Goal: Task Accomplishment & Management: Manage account settings

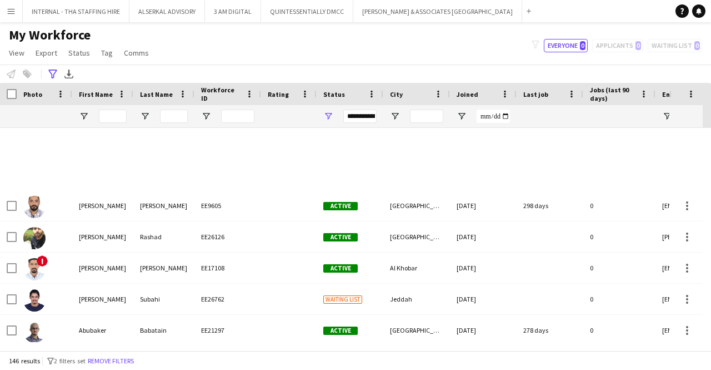
scroll to position [389, 0]
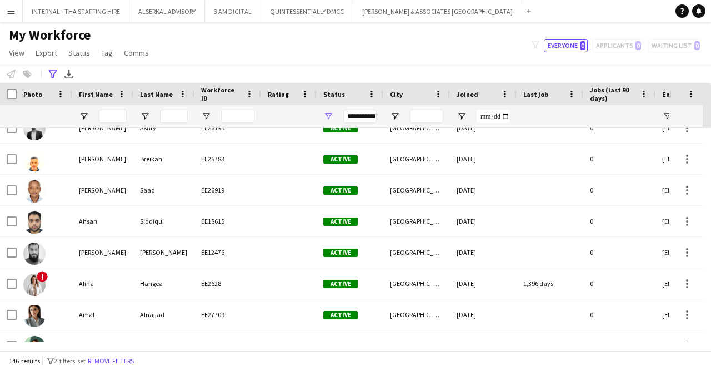
drag, startPoint x: 0, startPoint y: 0, endPoint x: 5, endPoint y: 12, distance: 12.7
click at [5, 12] on button "Menu" at bounding box center [11, 11] width 22 height 22
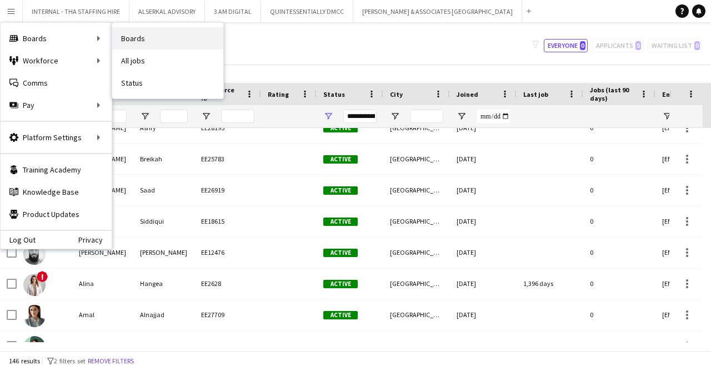
click at [148, 41] on link "Boards" at bounding box center [167, 38] width 111 height 22
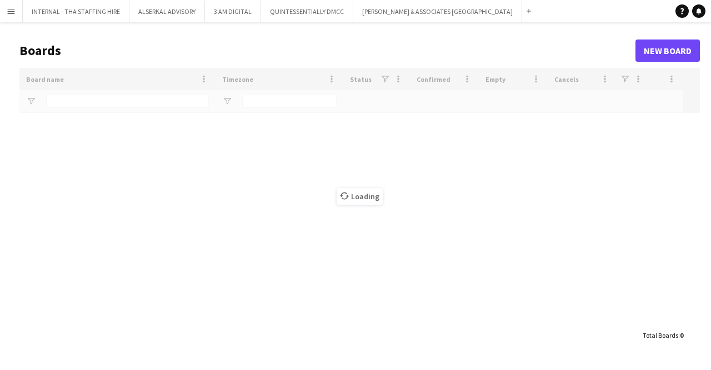
type input "*****"
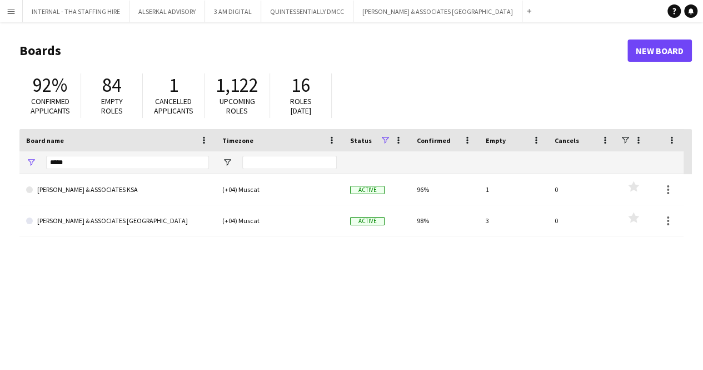
click at [13, 9] on app-icon "Menu" at bounding box center [11, 11] width 9 height 9
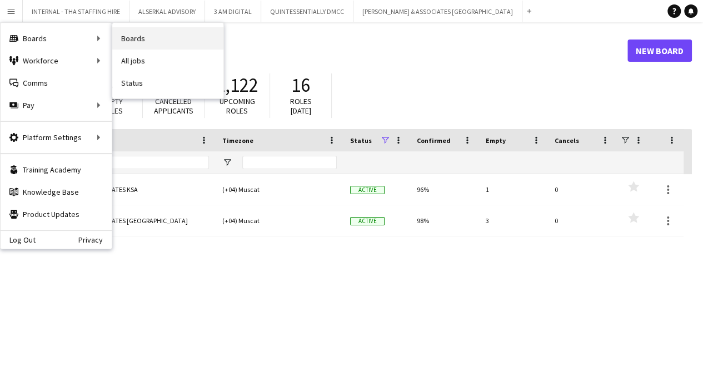
click at [183, 38] on link "Boards" at bounding box center [167, 38] width 111 height 22
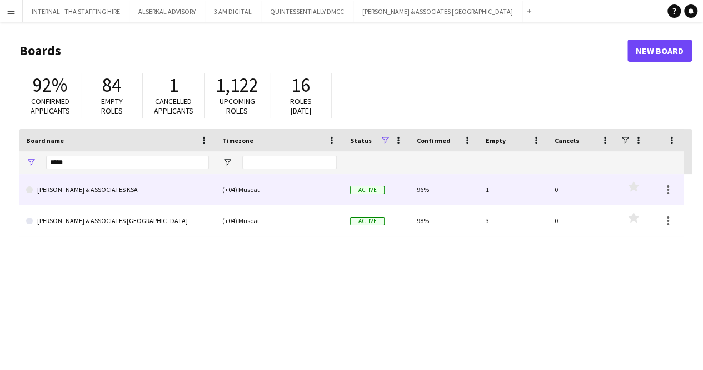
click at [57, 187] on link "[PERSON_NAME] & ASSOCIATES KSA" at bounding box center [117, 189] width 183 height 31
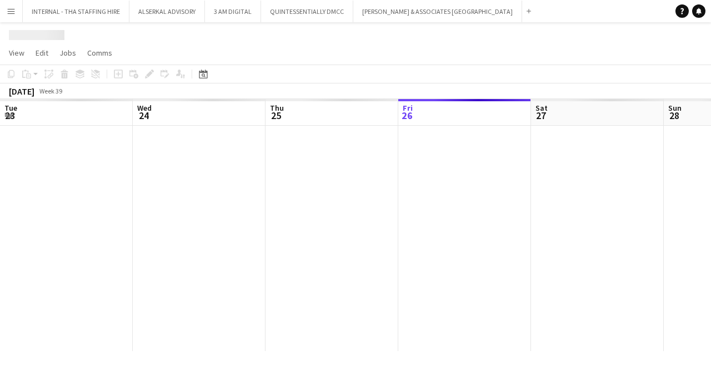
scroll to position [0, 266]
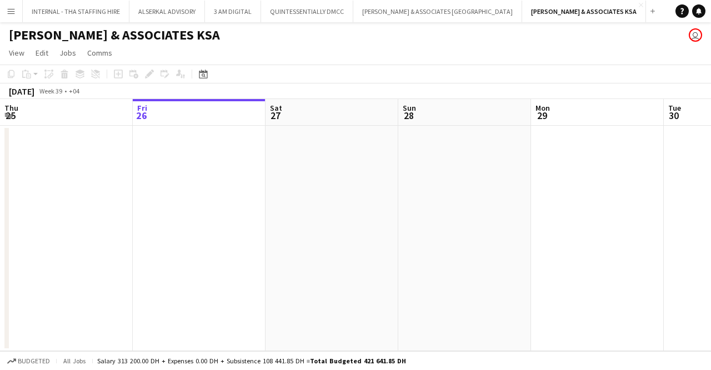
click at [473, 231] on app-date-cell at bounding box center [464, 238] width 133 height 225
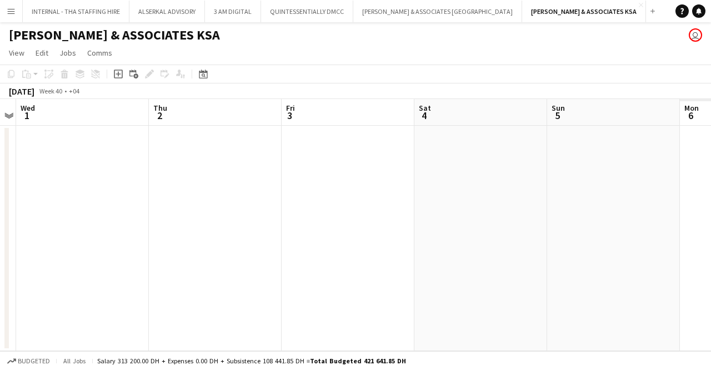
scroll to position [0, 357]
click at [205, 71] on icon at bounding box center [203, 73] width 8 height 9
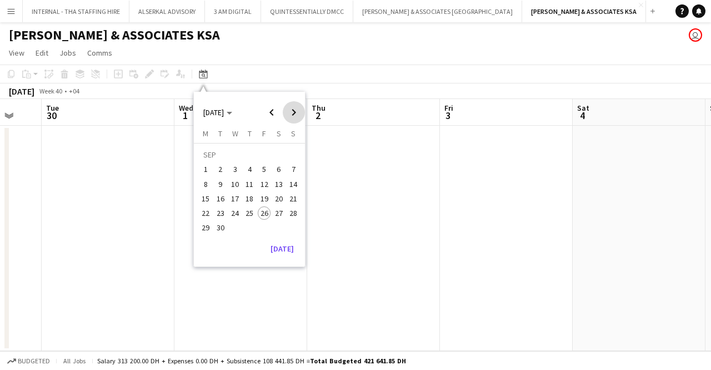
click at [292, 112] on span "Next month" at bounding box center [294, 112] width 22 height 22
click at [233, 166] on span "1" at bounding box center [234, 169] width 13 height 13
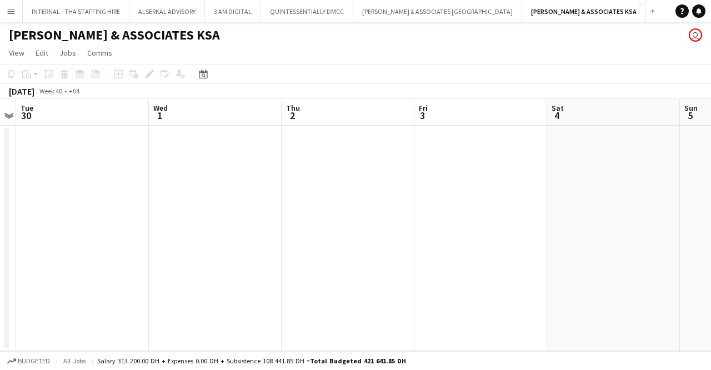
click at [232, 299] on app-date-cell at bounding box center [215, 238] width 133 height 225
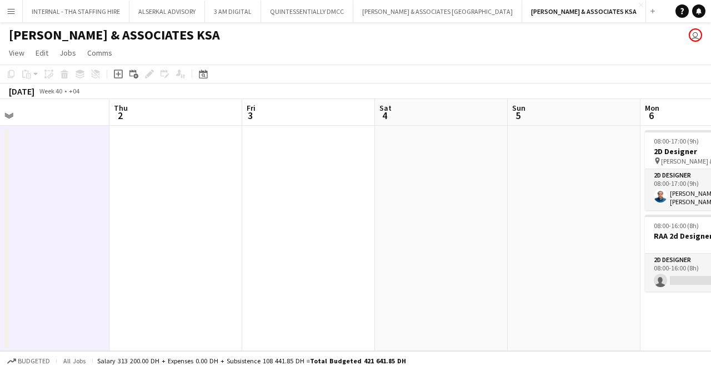
scroll to position [0, 318]
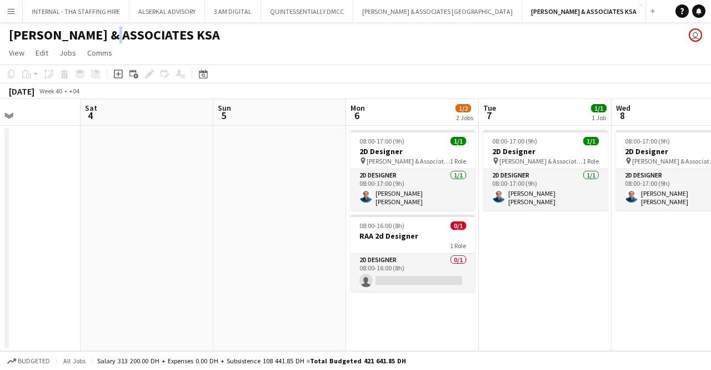
click at [107, 37] on h1 "[PERSON_NAME] & ASSOCIATES KSA" at bounding box center [114, 35] width 211 height 17
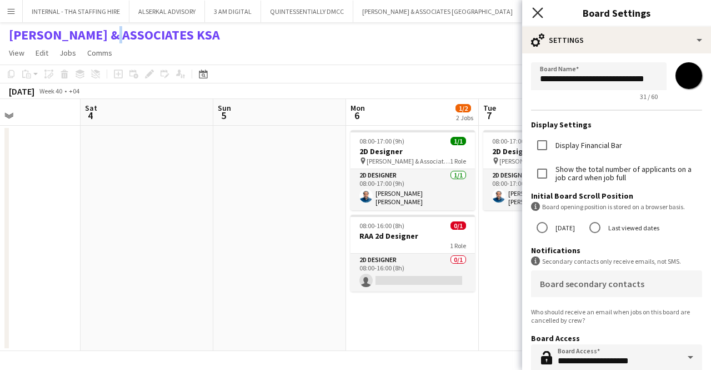
click at [540, 11] on icon at bounding box center [537, 12] width 11 height 11
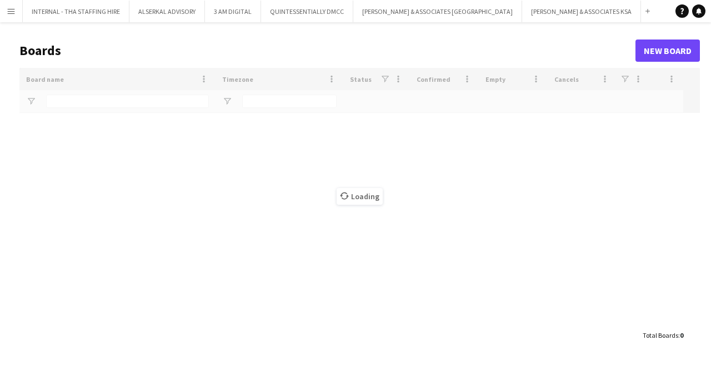
type input "*****"
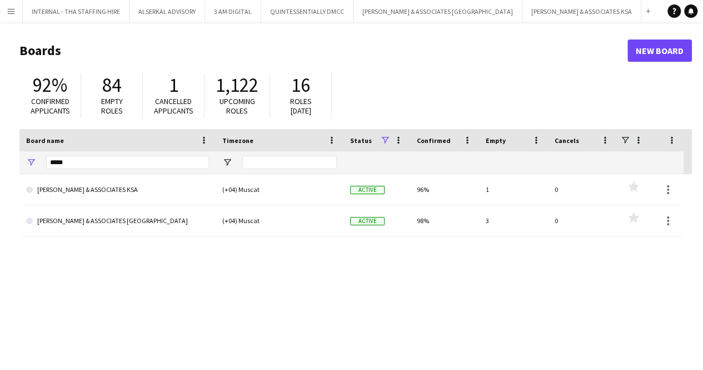
click at [76, 104] on div "92% Confirmed applicants" at bounding box center [50, 95] width 62 height 44
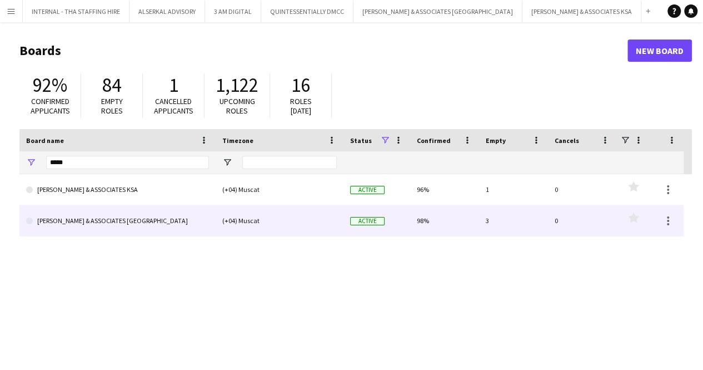
click at [104, 223] on link "[PERSON_NAME] & ASSOCIATES [GEOGRAPHIC_DATA]" at bounding box center [117, 220] width 183 height 31
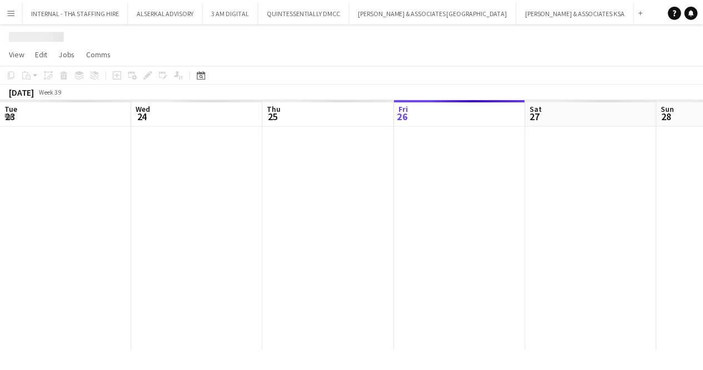
scroll to position [0, 266]
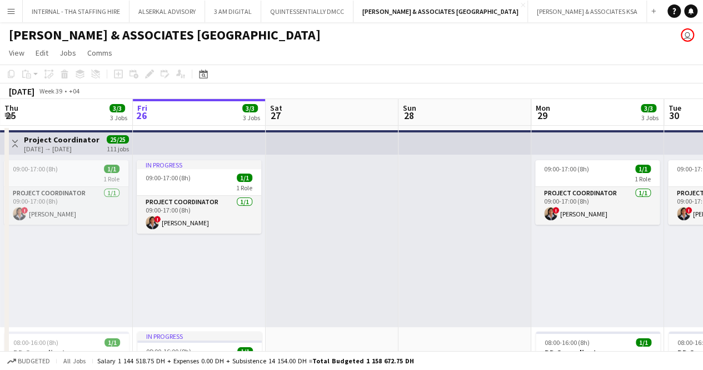
click at [328, 271] on div at bounding box center [332, 240] width 133 height 172
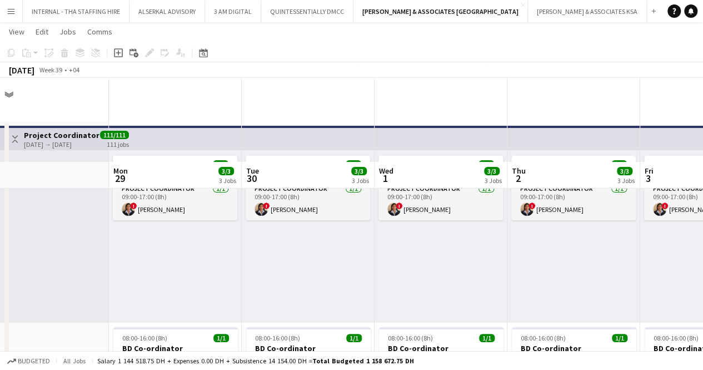
scroll to position [0, 0]
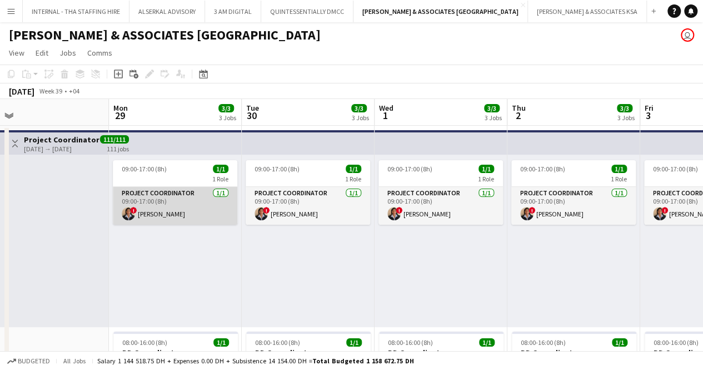
click at [224, 209] on app-card-role "Project Coordinator [DATE] 09:00-17:00 (8h) ! [PERSON_NAME]" at bounding box center [175, 206] width 124 height 38
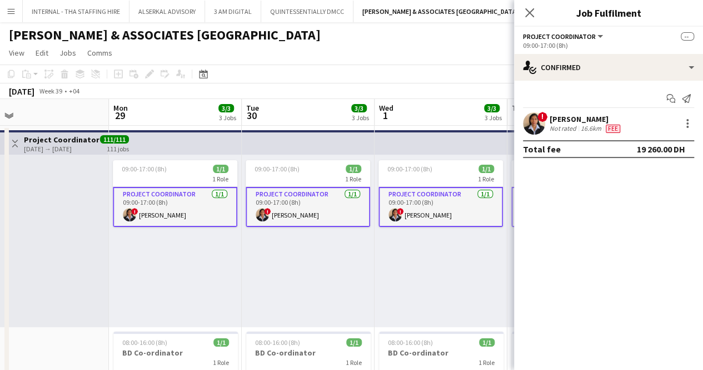
click at [426, 269] on div "09:00-17:00 (8h) 1/1 1 Role Project Coordinator [DATE] 09:00-17:00 (8h) ! [PERS…" at bounding box center [441, 240] width 133 height 172
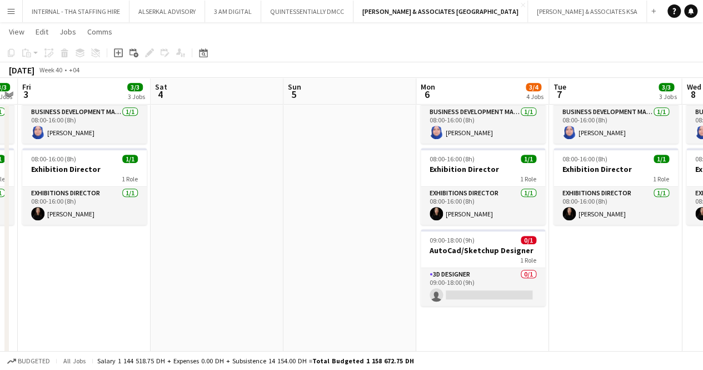
scroll to position [267, 0]
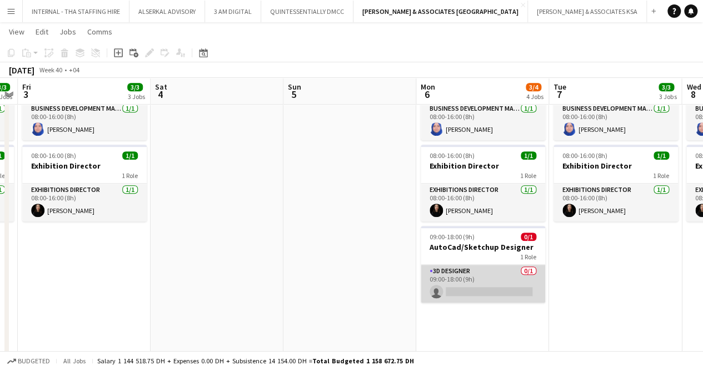
click at [510, 264] on app-card-role "3D Designer 0/1 09:00-18:00 (9h) single-neutral-actions" at bounding box center [483, 283] width 124 height 38
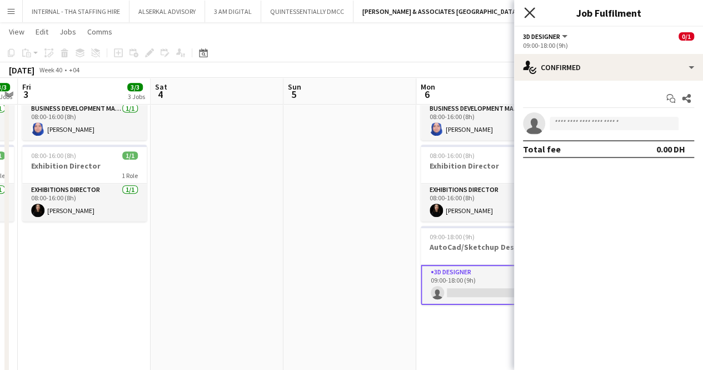
click at [531, 14] on icon at bounding box center [529, 12] width 11 height 11
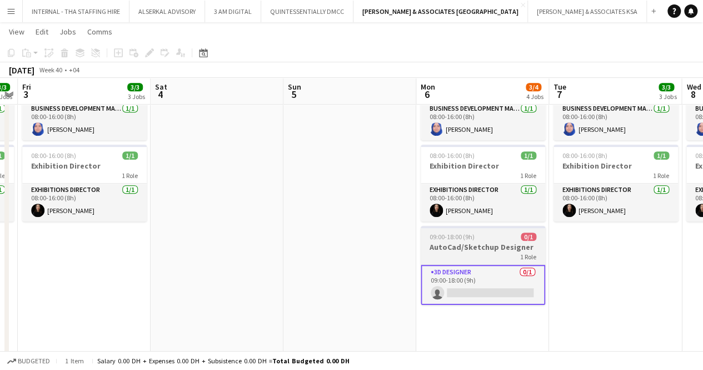
click at [473, 243] on h3 "AutoCad/Sketchup Designer" at bounding box center [483, 247] width 124 height 10
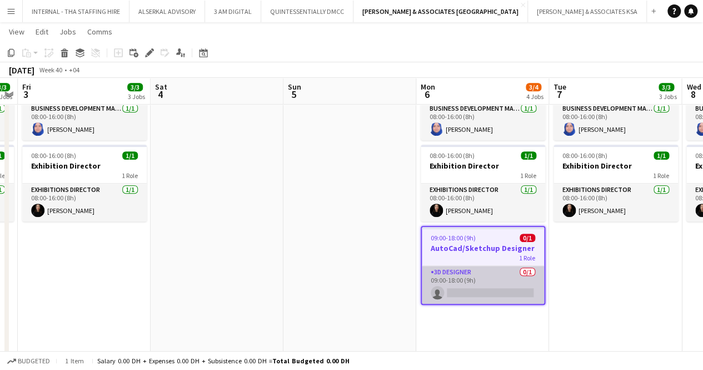
click at [476, 273] on app-card-role "3D Designer 0/1 09:00-18:00 (9h) single-neutral-actions" at bounding box center [483, 285] width 122 height 38
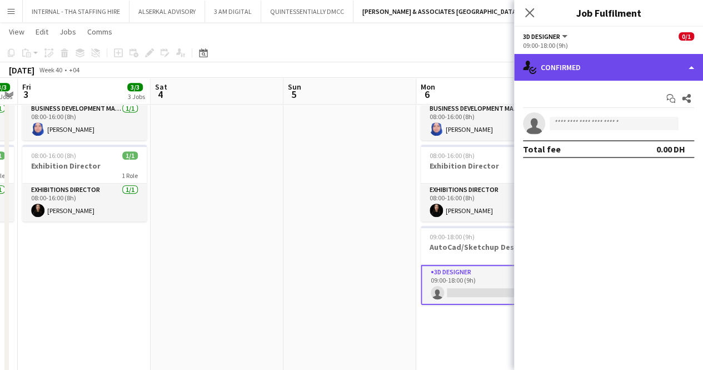
click at [691, 62] on div "single-neutral-actions-check-2 Confirmed" at bounding box center [608, 67] width 189 height 27
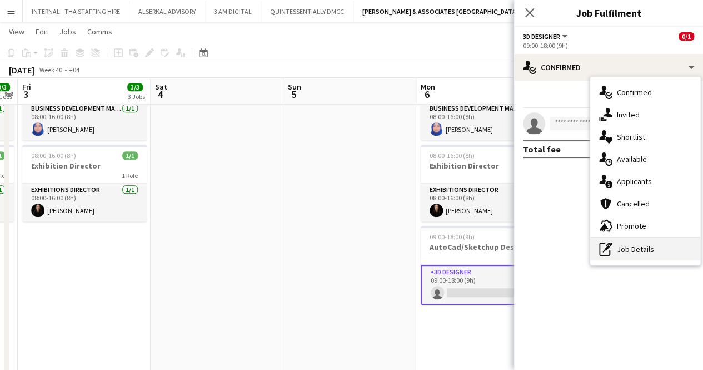
click at [629, 255] on div "pen-write Job Details" at bounding box center [645, 249] width 110 height 22
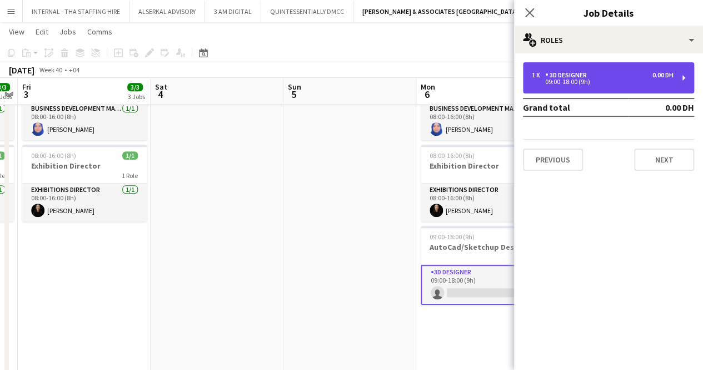
click at [582, 74] on div "3D Designer" at bounding box center [568, 75] width 46 height 8
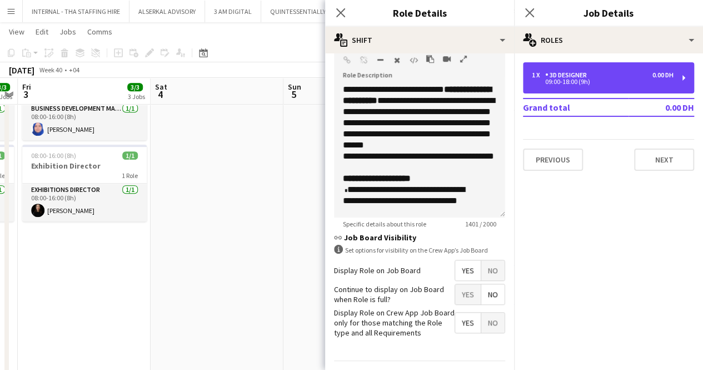
scroll to position [298, 0]
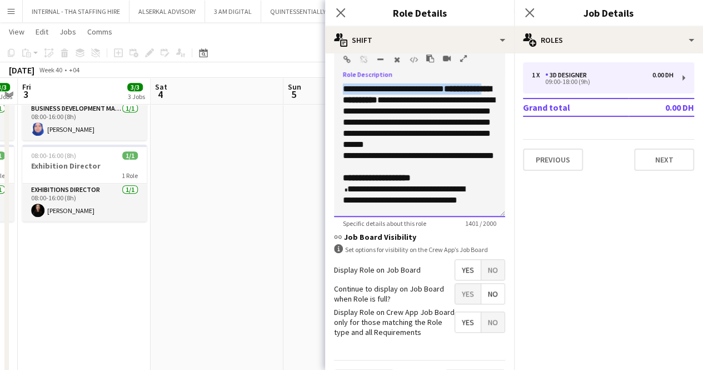
drag, startPoint x: 400, startPoint y: 99, endPoint x: 340, endPoint y: 88, distance: 61.0
click at [340, 88] on div "**********" at bounding box center [419, 149] width 171 height 133
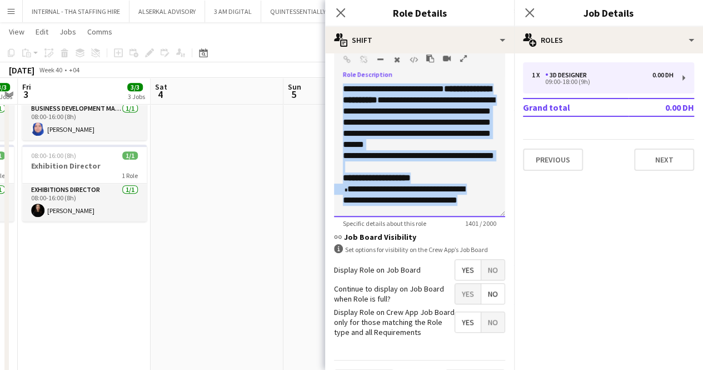
copy div "**********"
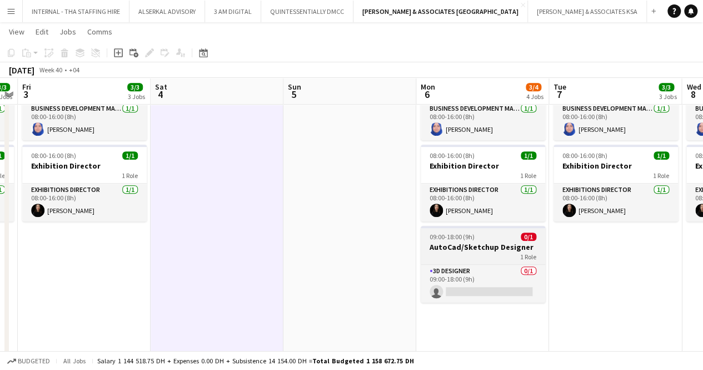
click at [443, 257] on div "1 Role" at bounding box center [483, 256] width 124 height 9
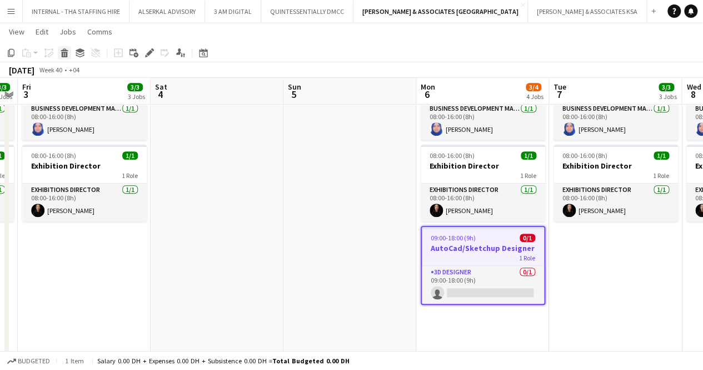
click at [63, 56] on icon "Delete" at bounding box center [64, 52] width 9 height 9
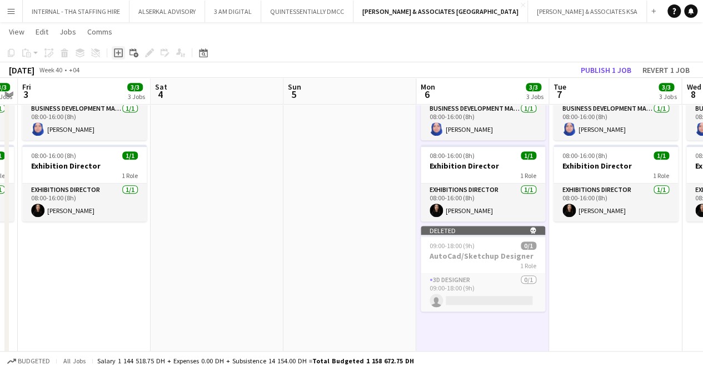
click at [118, 51] on icon at bounding box center [118, 52] width 5 height 5
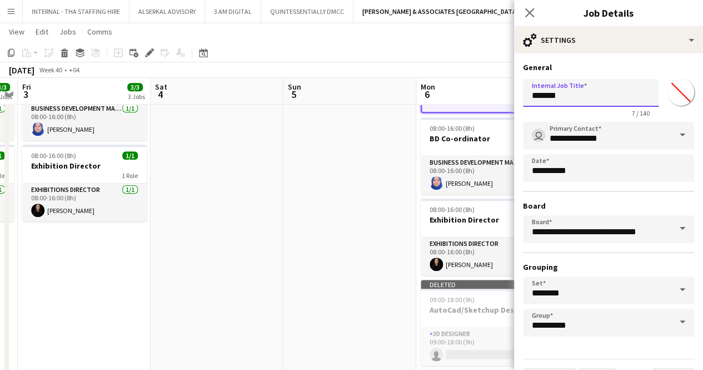
drag, startPoint x: 564, startPoint y: 98, endPoint x: 419, endPoint y: 132, distance: 148.8
type input "**********"
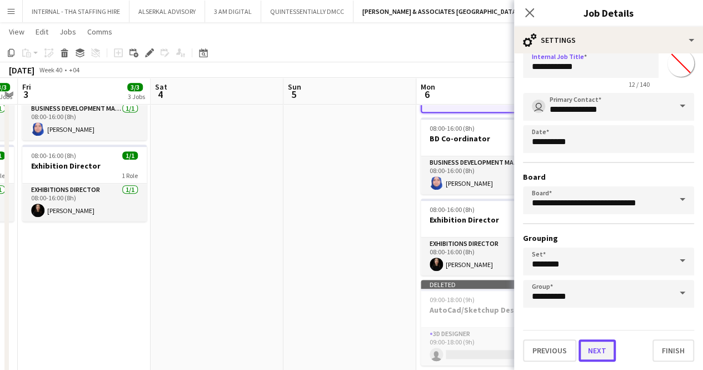
click at [600, 346] on button "Next" at bounding box center [596, 350] width 37 height 22
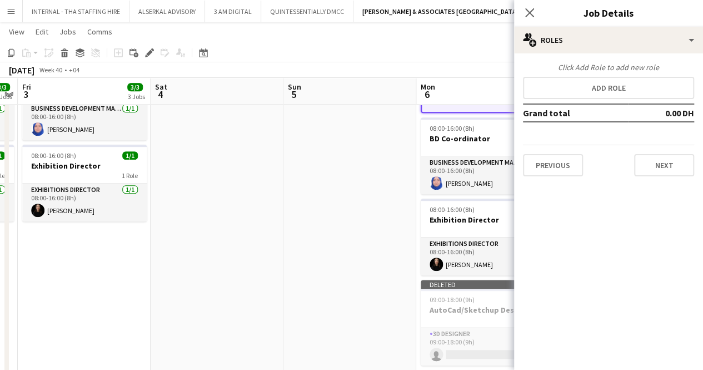
scroll to position [0, 0]
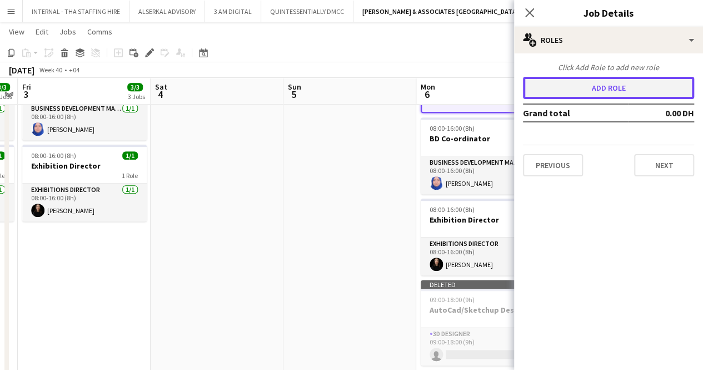
click at [581, 77] on button "Add role" at bounding box center [608, 88] width 171 height 22
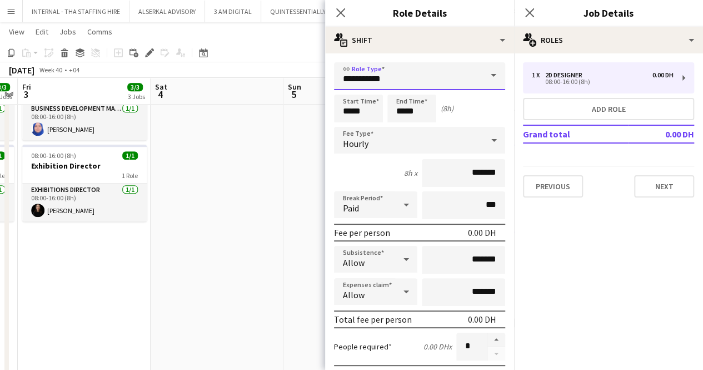
click at [418, 79] on input "**********" at bounding box center [419, 76] width 171 height 28
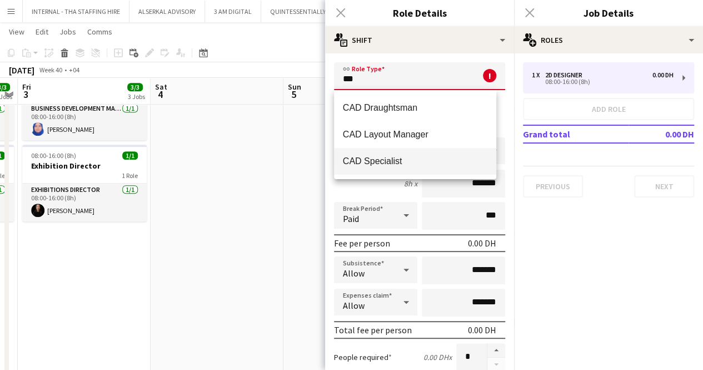
click at [380, 162] on span "CAD Specialist" at bounding box center [415, 161] width 145 height 11
type input "**********"
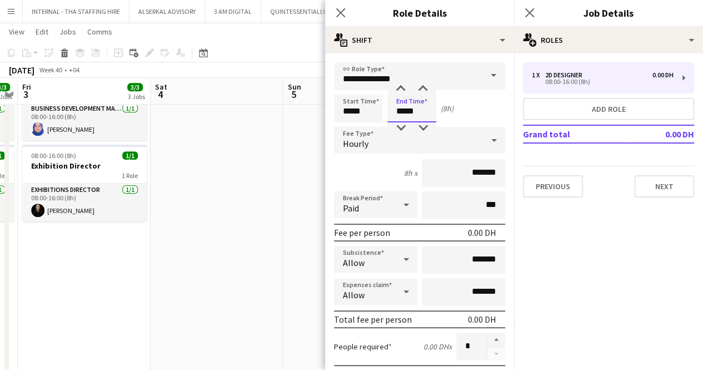
click at [405, 109] on input "*****" at bounding box center [411, 108] width 49 height 28
type input "*****"
click at [351, 111] on input "*****" at bounding box center [358, 108] width 49 height 28
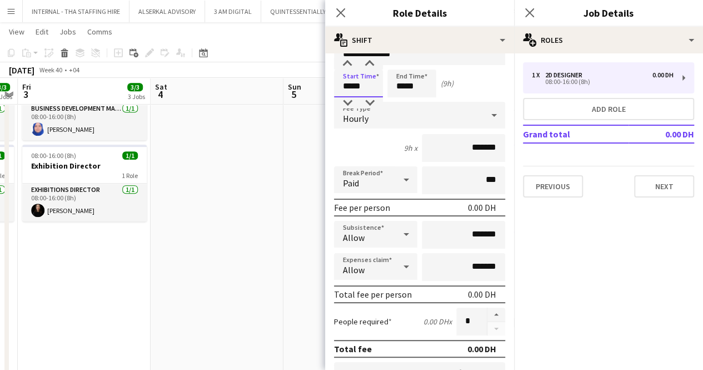
scroll to position [26, 0]
type input "*****"
click at [373, 117] on div "Hourly" at bounding box center [408, 114] width 149 height 27
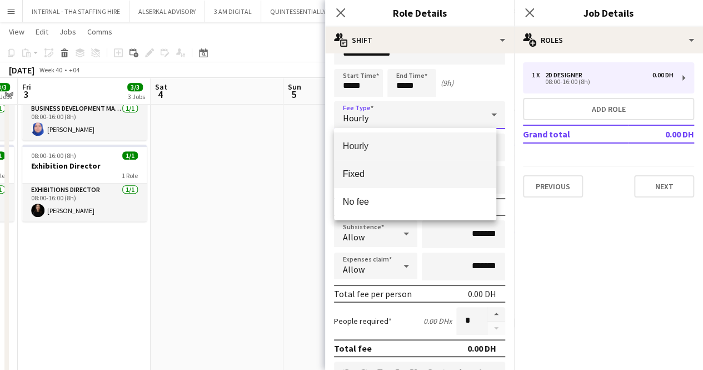
click at [381, 180] on mat-option "Fixed" at bounding box center [415, 174] width 163 height 28
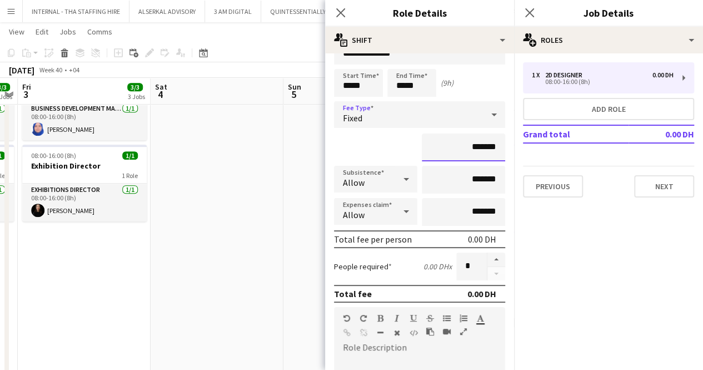
click at [434, 152] on input "*******" at bounding box center [463, 147] width 83 height 28
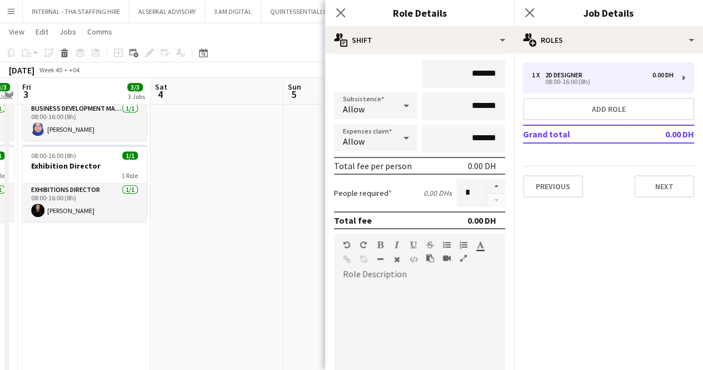
click at [415, 292] on div at bounding box center [419, 349] width 171 height 133
paste div
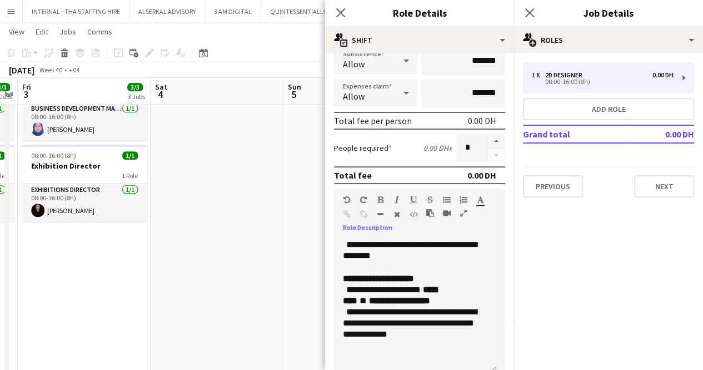
scroll to position [271, 0]
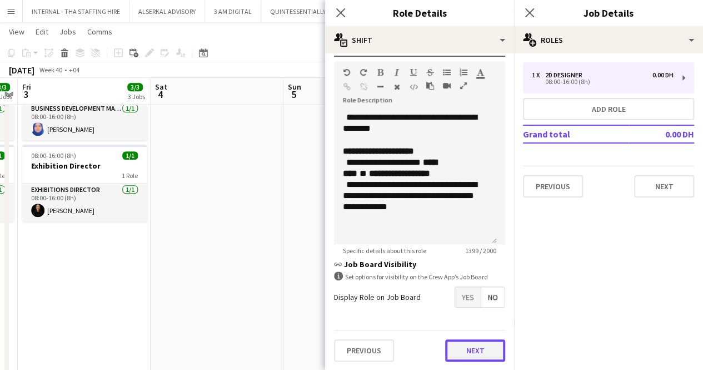
click at [451, 352] on button "Next" at bounding box center [475, 350] width 60 height 22
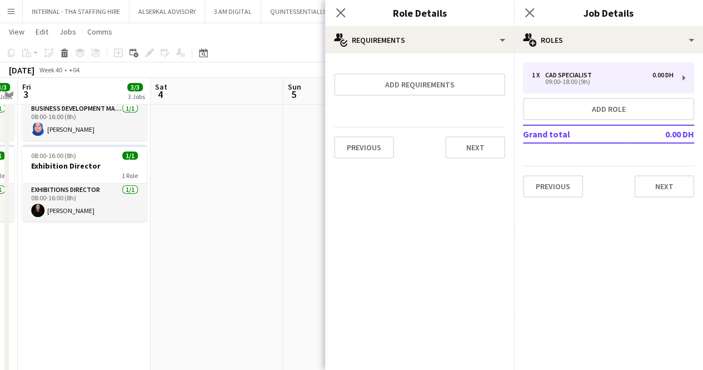
scroll to position [0, 0]
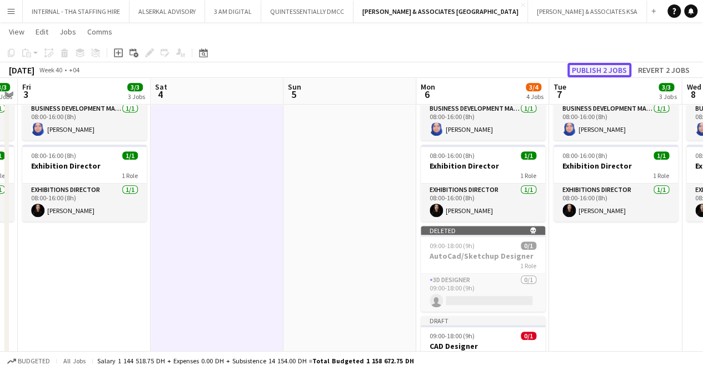
click at [586, 71] on button "Publish 2 jobs" at bounding box center [599, 70] width 64 height 14
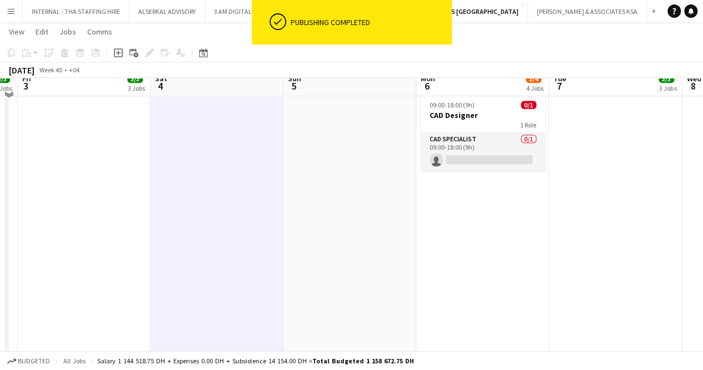
scroll to position [400, 0]
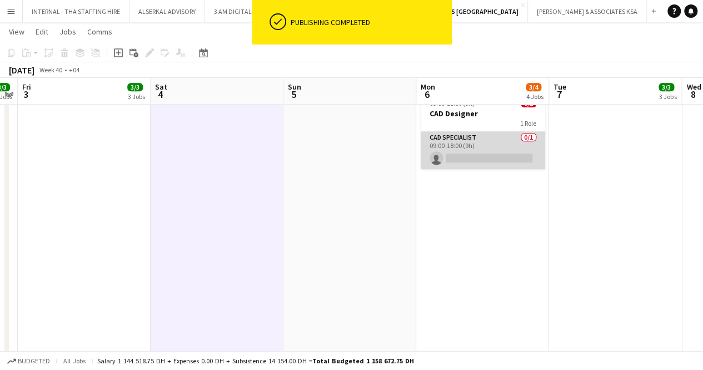
click at [477, 144] on app-card-role "CAD Specialist 0/1 09:00-18:00 (9h) single-neutral-actions" at bounding box center [483, 150] width 124 height 38
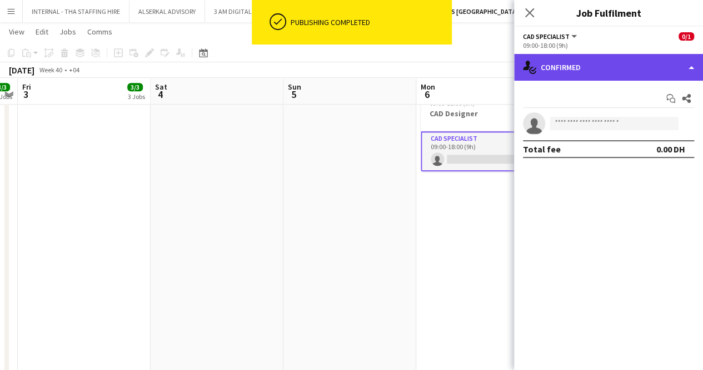
click at [546, 69] on div "single-neutral-actions-check-2 Confirmed" at bounding box center [608, 67] width 189 height 27
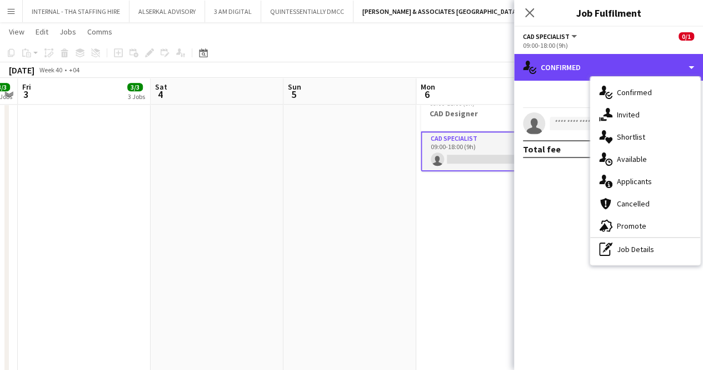
scroll to position [458, 0]
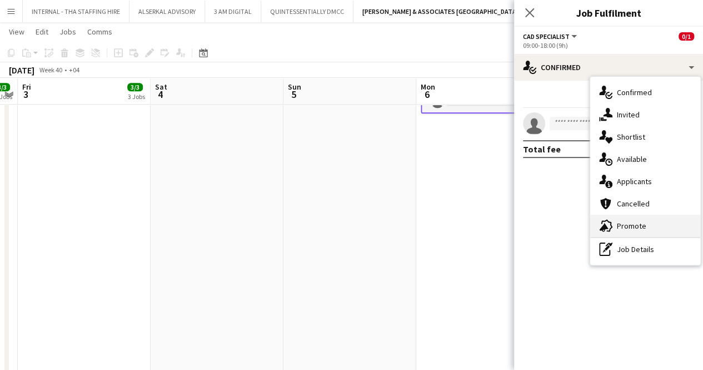
click at [611, 227] on icon at bounding box center [606, 225] width 11 height 12
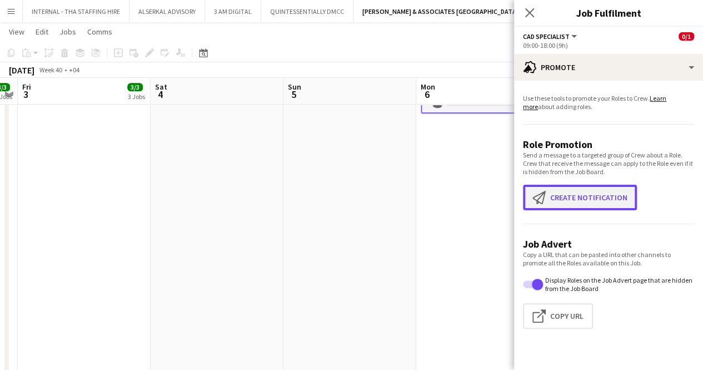
click at [579, 197] on button "Create notification Create notification" at bounding box center [580, 197] width 114 height 26
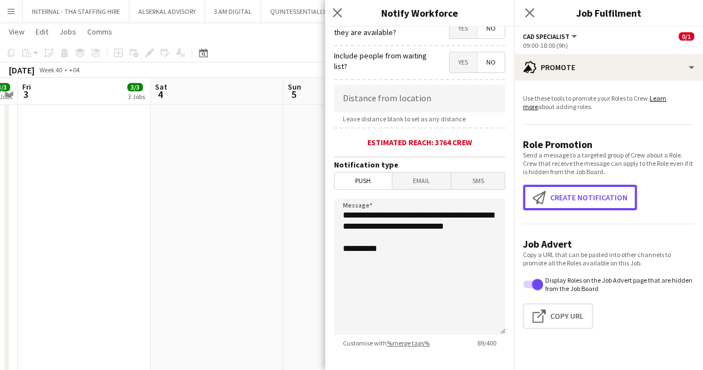
scroll to position [183, 0]
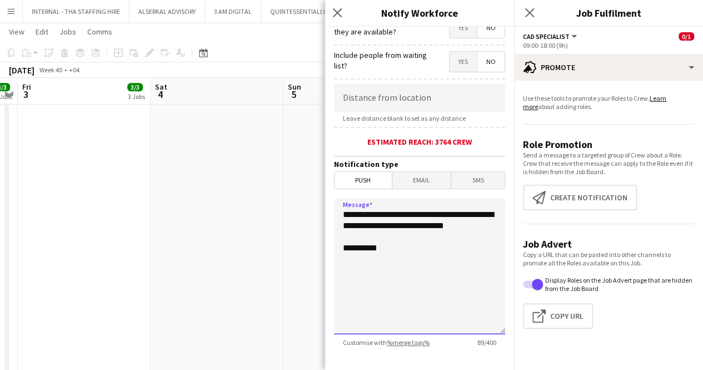
drag, startPoint x: 396, startPoint y: 235, endPoint x: 288, endPoint y: 168, distance: 127.0
click at [288, 168] on body "Menu Boards Boards Boards All jobs Status Workforce Workforce My Workforce Recr…" at bounding box center [351, 298] width 703 height 1512
paste textarea "**********"
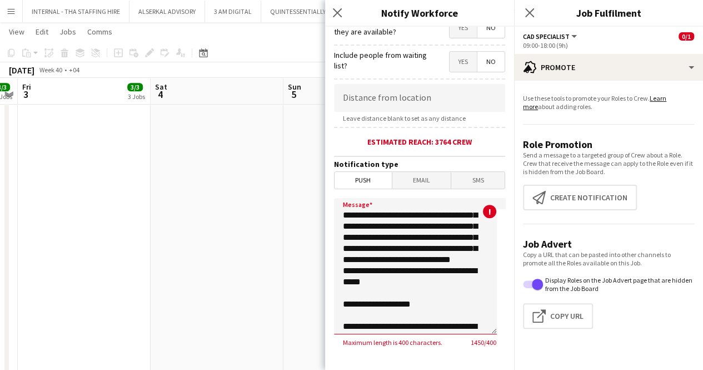
scroll to position [3, 0]
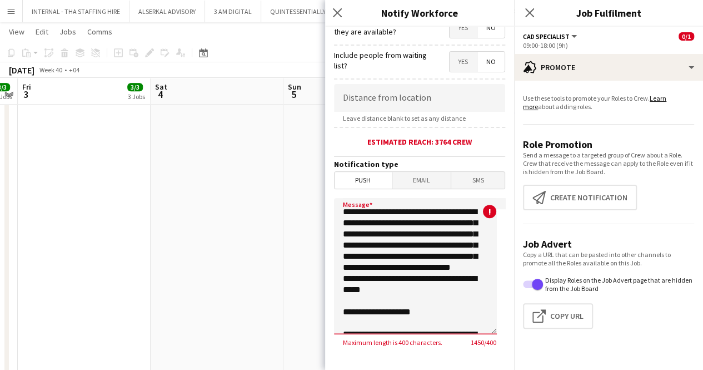
drag, startPoint x: 452, startPoint y: 288, endPoint x: 346, endPoint y: 315, distance: 108.9
click at [346, 315] on textarea "Message" at bounding box center [415, 266] width 163 height 136
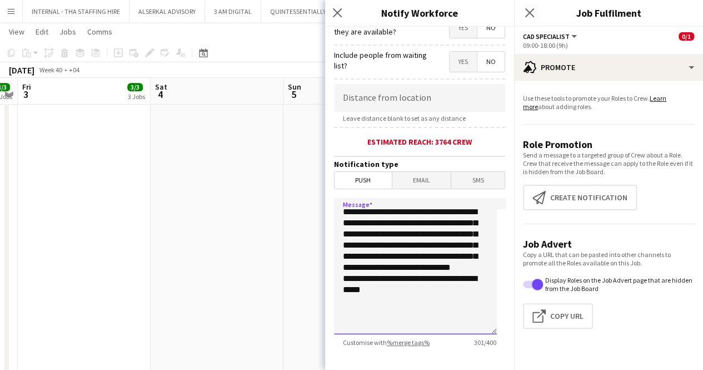
click at [413, 257] on textarea "**********" at bounding box center [415, 266] width 163 height 136
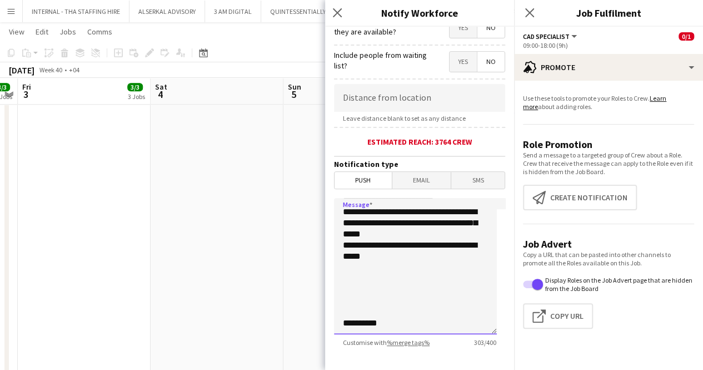
scroll to position [49, 0]
click at [399, 242] on textarea "**********" at bounding box center [415, 266] width 163 height 136
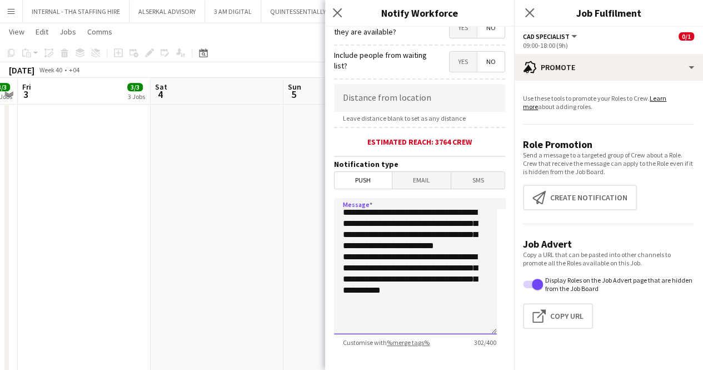
scroll to position [0, 0]
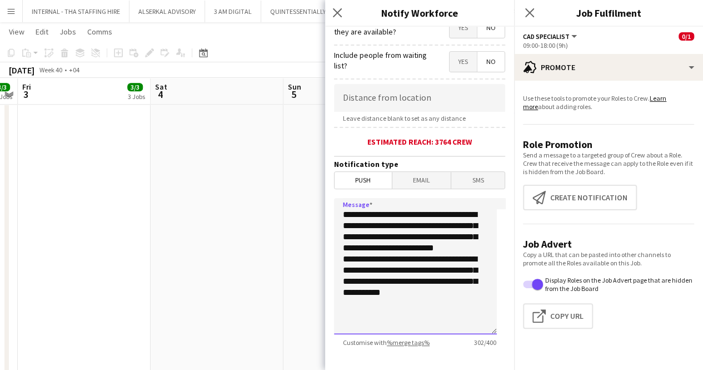
click at [426, 254] on textarea "**********" at bounding box center [415, 266] width 163 height 136
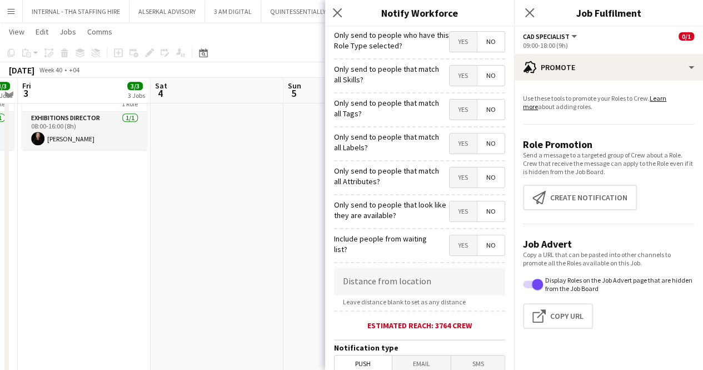
scroll to position [339, 0]
click at [452, 39] on span "Yes" at bounding box center [463, 42] width 27 height 20
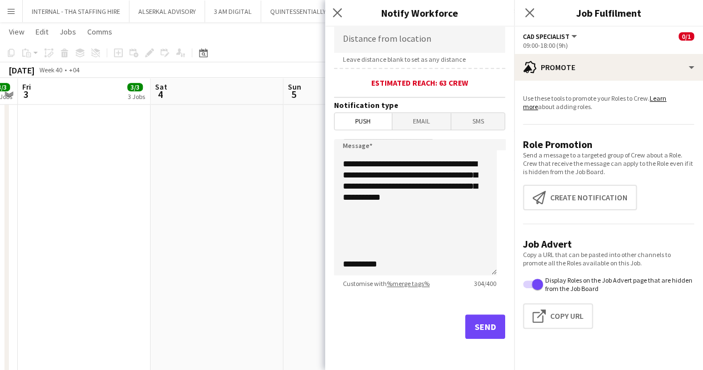
scroll to position [58, 0]
click at [357, 246] on textarea "**********" at bounding box center [415, 207] width 163 height 136
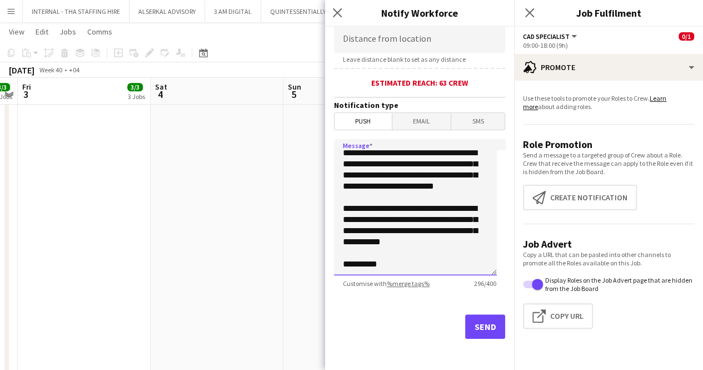
scroll to position [0, 0]
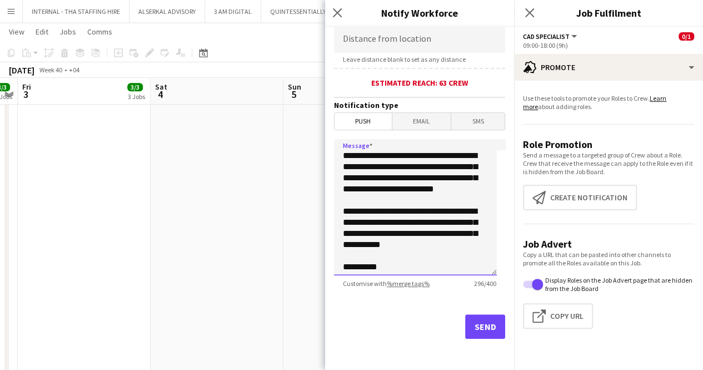
type textarea "**********"
click at [478, 321] on button "Send" at bounding box center [485, 326] width 40 height 24
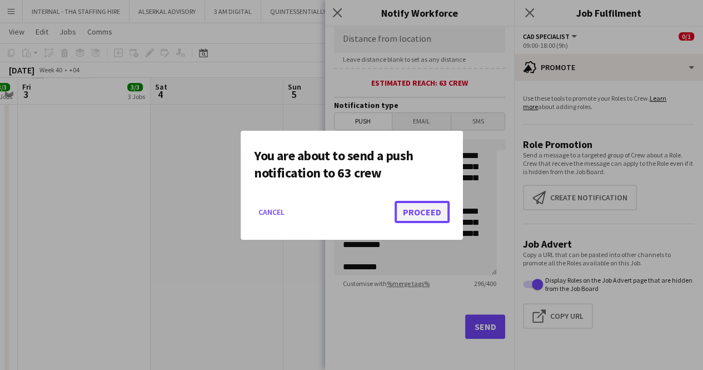
click at [423, 209] on button "Proceed" at bounding box center [422, 212] width 55 height 22
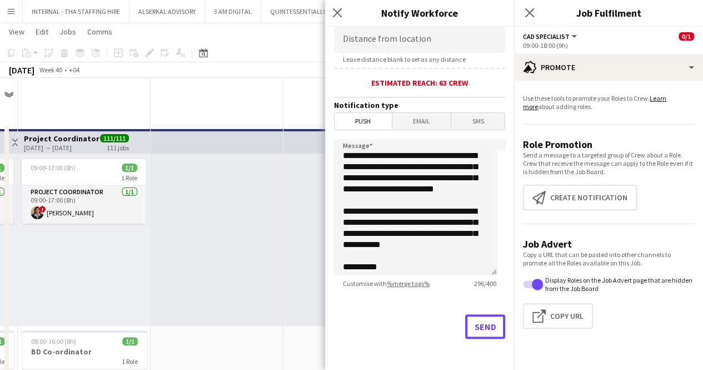
scroll to position [401, 0]
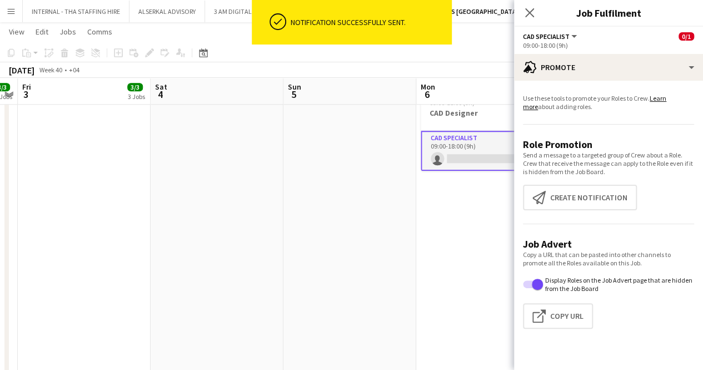
click at [460, 234] on app-date-cell "09:00-17:00 (8h) 1/1 1 Role Project Coordinator [DATE] 09:00-17:00 (8h) ! [PERS…" at bounding box center [482, 347] width 133 height 1247
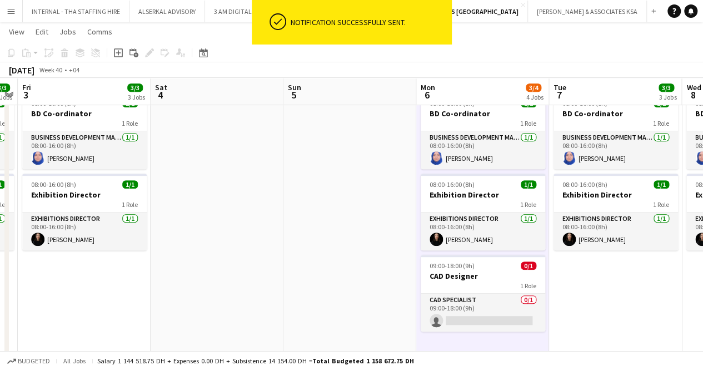
scroll to position [237, 0]
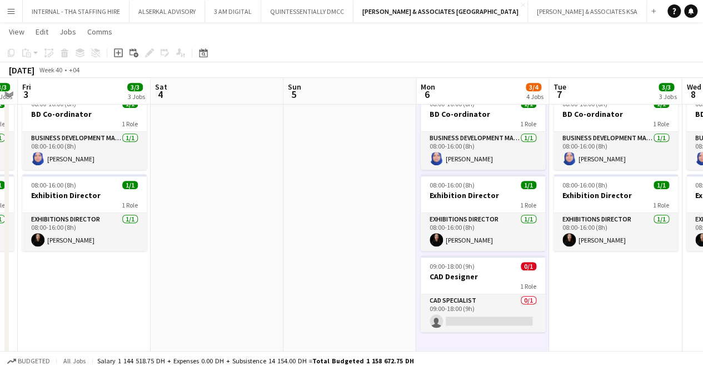
click at [6, 8] on button "Menu" at bounding box center [11, 11] width 22 height 22
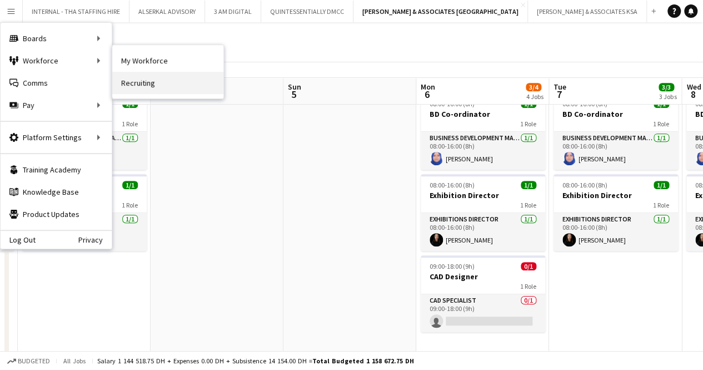
click at [140, 83] on link "Recruiting" at bounding box center [167, 83] width 111 height 22
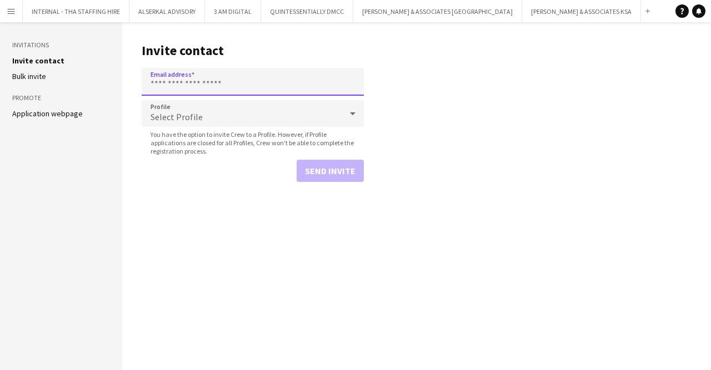
click at [172, 81] on input "Email address" at bounding box center [253, 82] width 222 height 28
type input "**********"
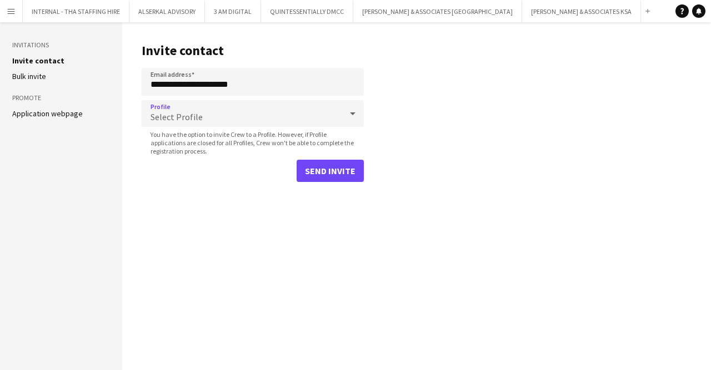
click at [187, 112] on span "Select Profile" at bounding box center [177, 116] width 52 height 11
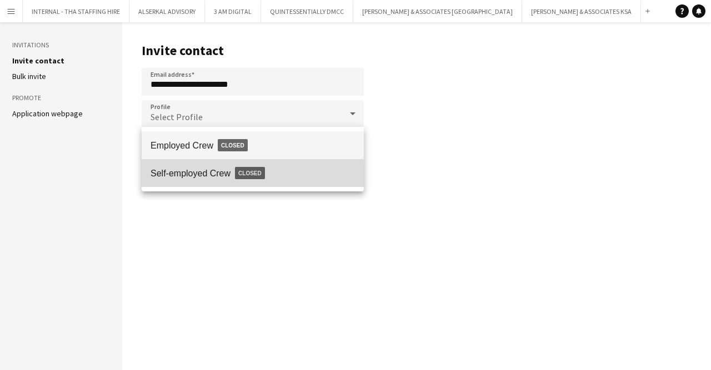
click at [200, 175] on span "Self-employed Crew Closed" at bounding box center [253, 173] width 204 height 26
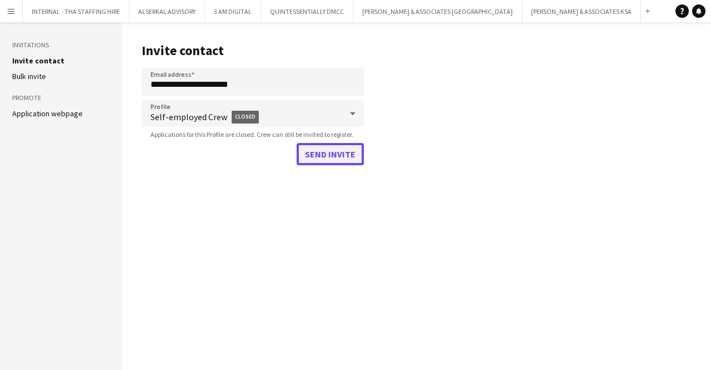
click at [321, 159] on button "Send invite" at bounding box center [330, 154] width 67 height 22
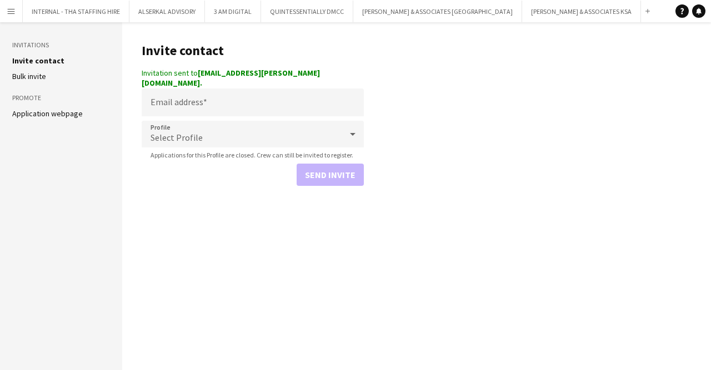
click at [9, 10] on app-icon "Menu" at bounding box center [11, 11] width 9 height 9
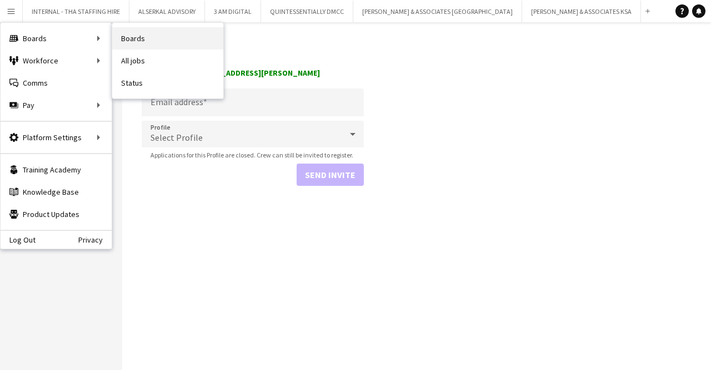
click at [161, 36] on link "Boards" at bounding box center [167, 38] width 111 height 22
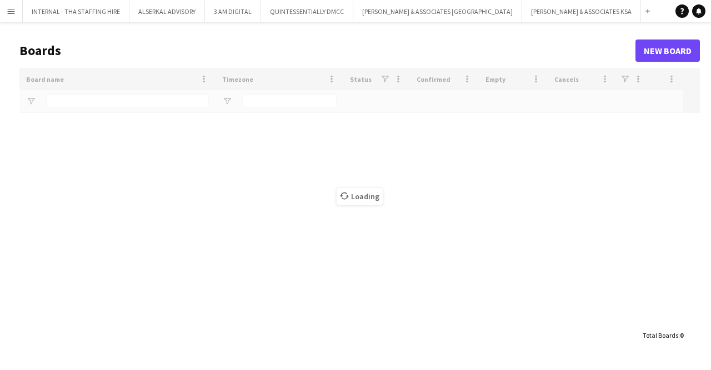
type input "*****"
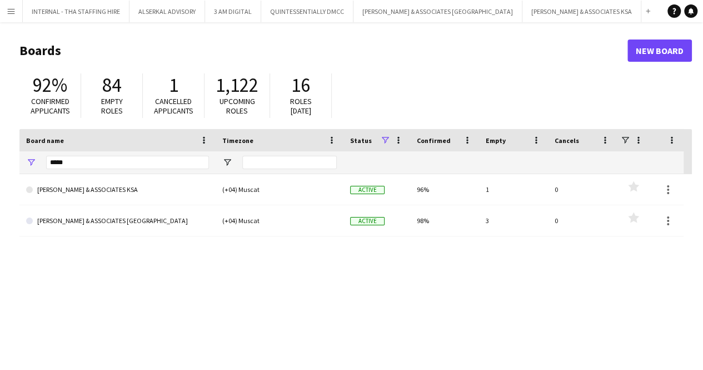
click at [6, 11] on button "Menu" at bounding box center [11, 11] width 22 height 22
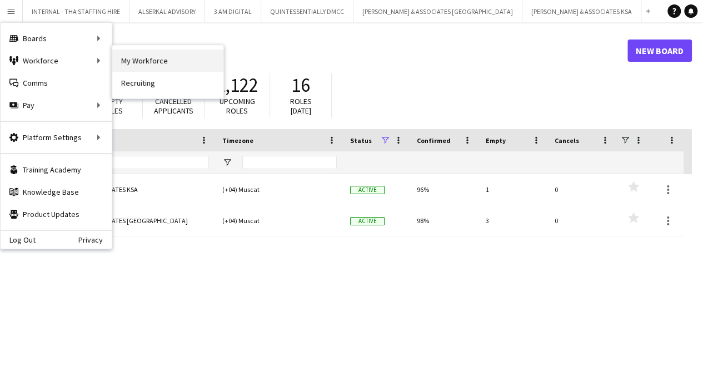
click at [166, 66] on link "My Workforce" at bounding box center [167, 60] width 111 height 22
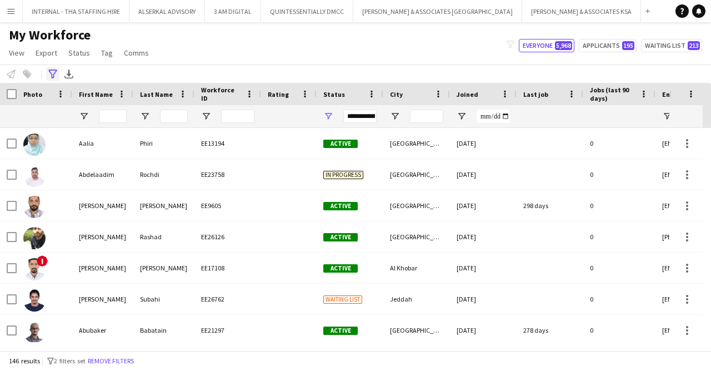
click at [52, 73] on icon "Advanced filters" at bounding box center [52, 73] width 9 height 9
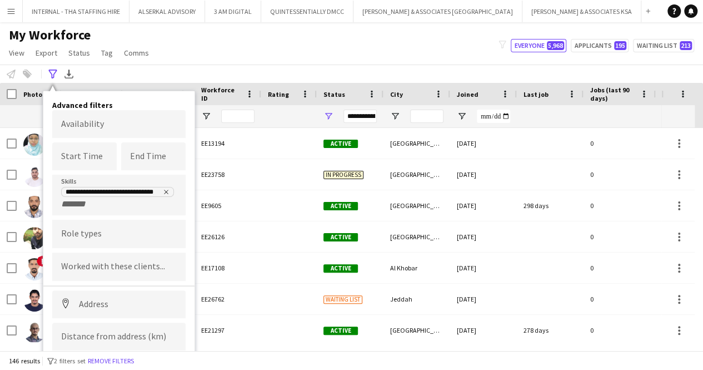
click at [88, 233] on input "Type to search role types..." at bounding box center [119, 234] width 116 height 10
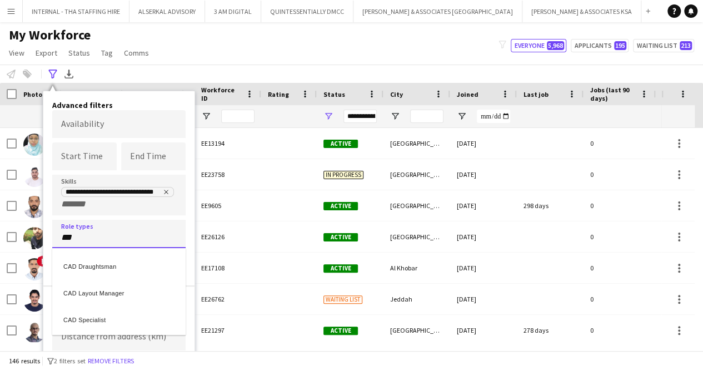
type input "***"
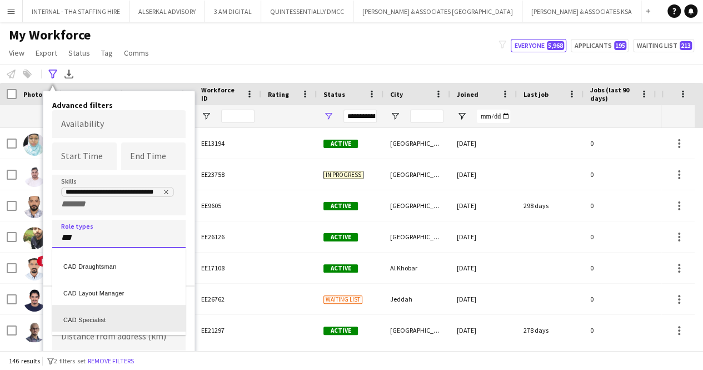
click at [99, 316] on div "CAD Specialist" at bounding box center [118, 317] width 133 height 27
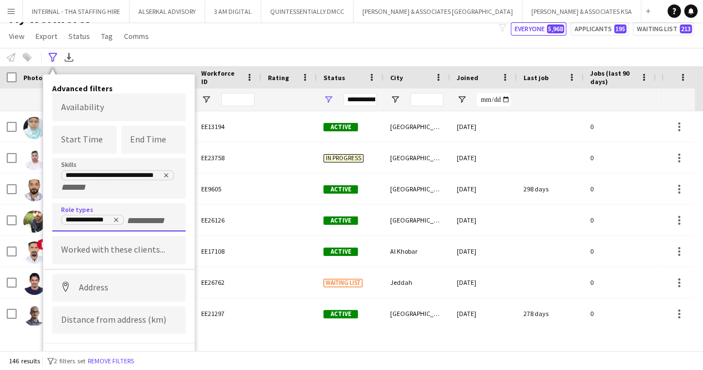
scroll to position [29, 0]
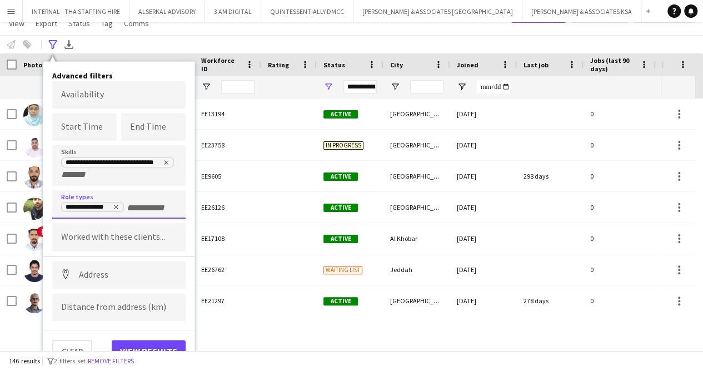
click at [167, 159] on icon "Remove tag" at bounding box center [166, 162] width 7 height 7
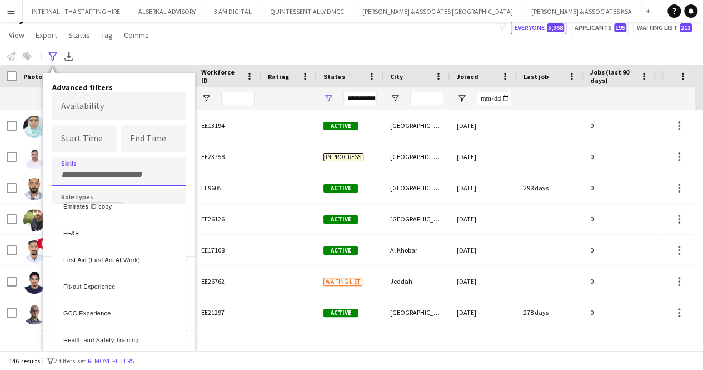
scroll to position [278, 0]
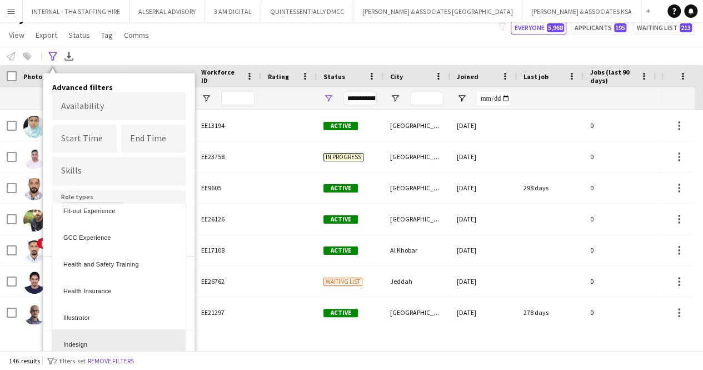
drag, startPoint x: 696, startPoint y: 125, endPoint x: 691, endPoint y: 113, distance: 13.0
click at [701, 159] on div at bounding box center [351, 185] width 703 height 370
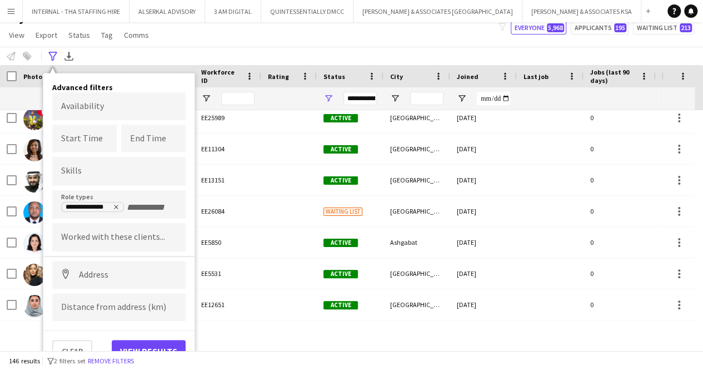
scroll to position [1496, 0]
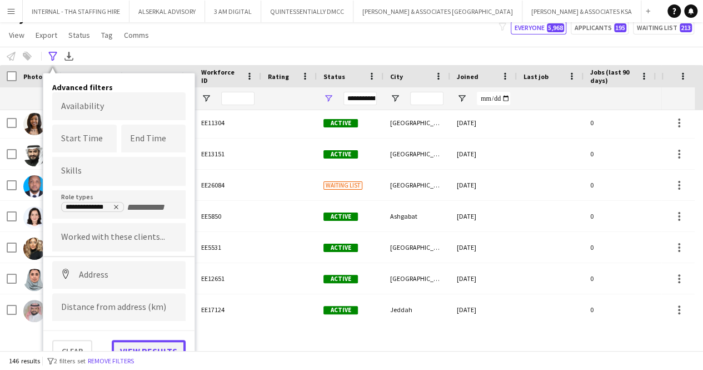
click at [162, 346] on button "View results" at bounding box center [149, 350] width 74 height 22
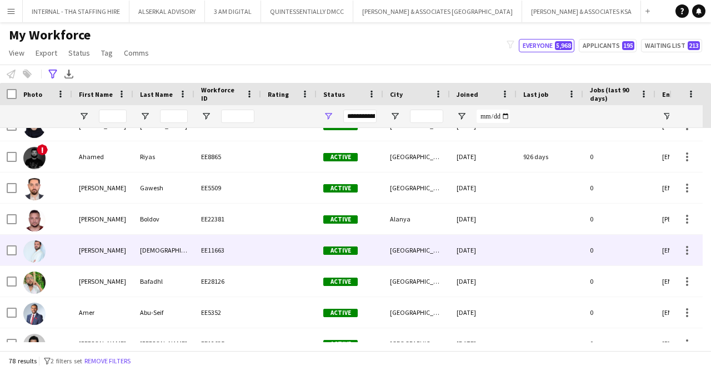
scroll to position [167, 0]
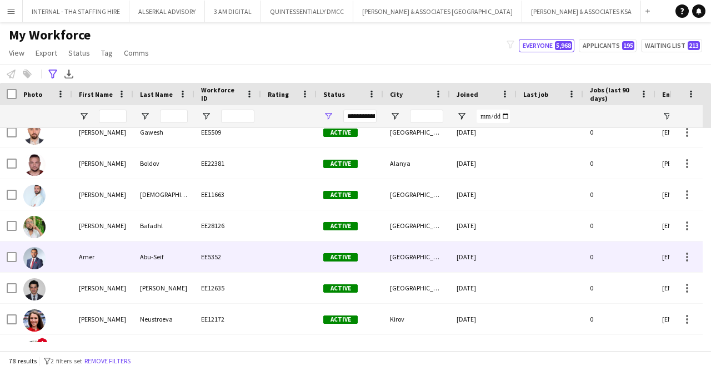
click at [244, 247] on div "EE5352" at bounding box center [227, 256] width 67 height 31
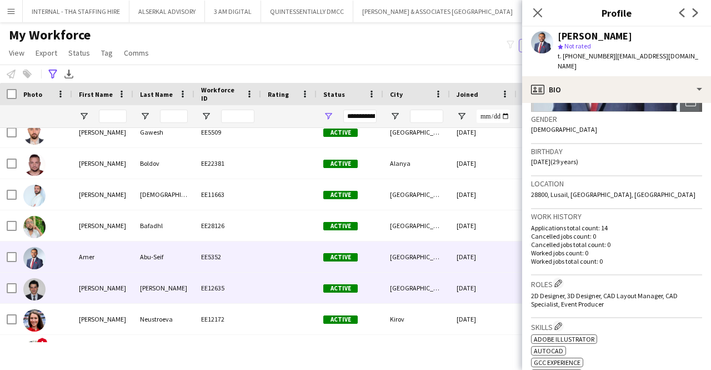
click at [167, 294] on div "[PERSON_NAME]" at bounding box center [163, 287] width 61 height 31
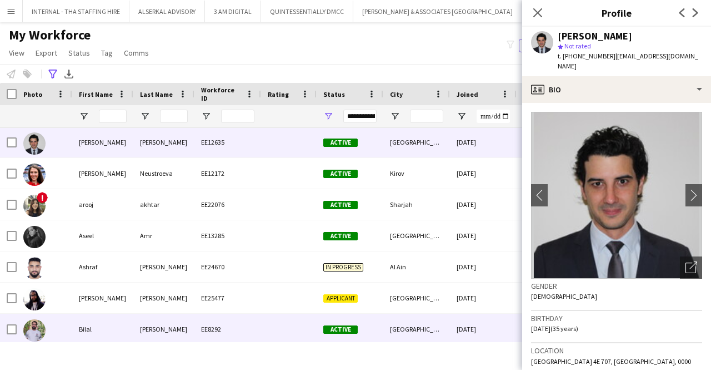
scroll to position [333, 0]
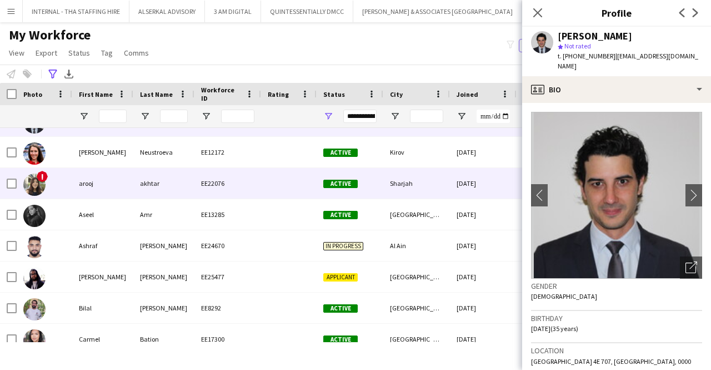
click at [136, 172] on div "akhtar" at bounding box center [163, 183] width 61 height 31
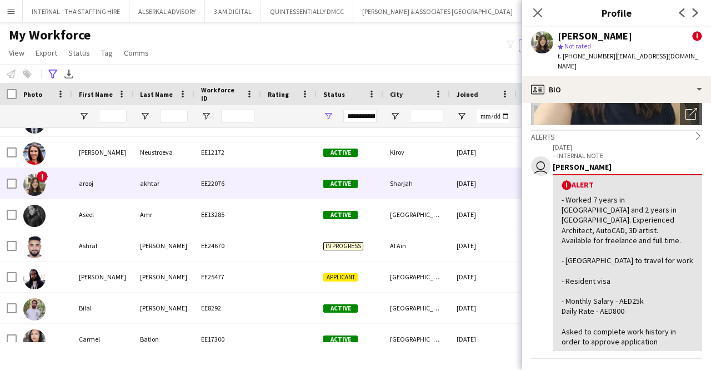
scroll to position [167, 0]
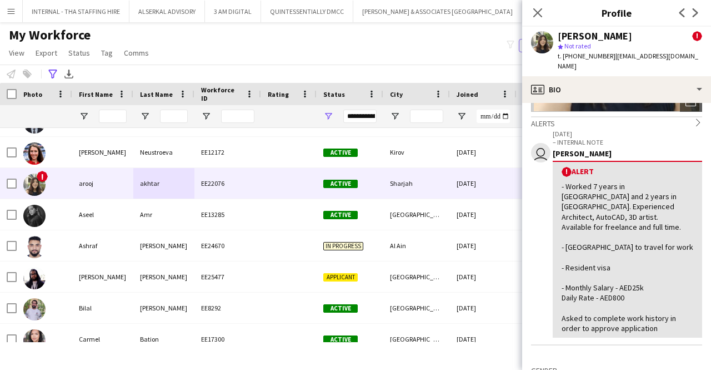
drag, startPoint x: 606, startPoint y: 58, endPoint x: 563, endPoint y: 54, distance: 42.4
click at [563, 54] on span "t. [PHONE_NUMBER]" at bounding box center [587, 56] width 58 height 8
copy span "[PHONE_NUMBER]"
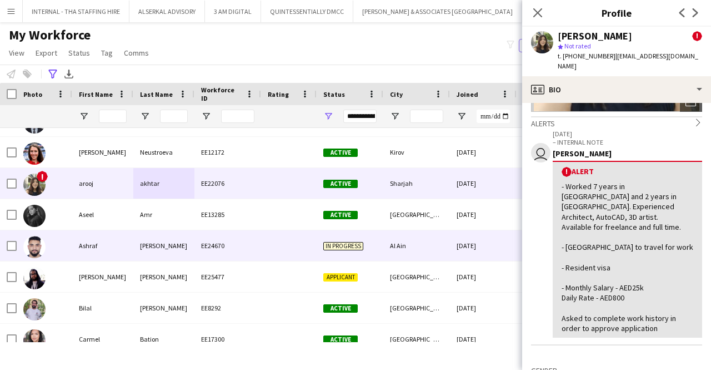
click at [123, 245] on div "Ashraf" at bounding box center [102, 245] width 61 height 31
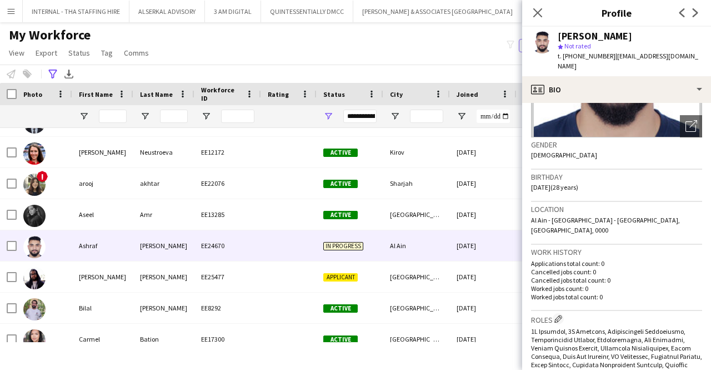
scroll to position [222, 0]
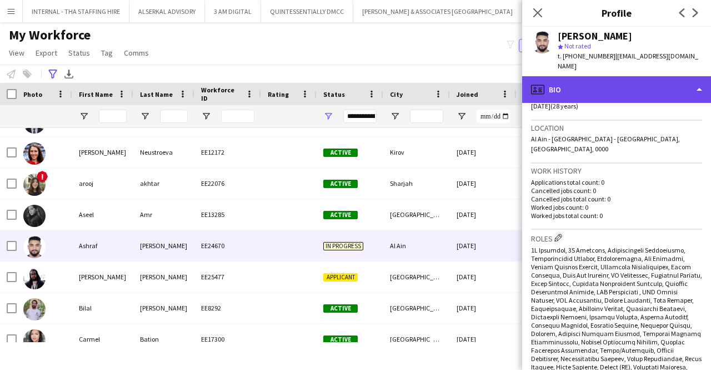
click at [610, 76] on div "profile Bio" at bounding box center [616, 89] width 189 height 27
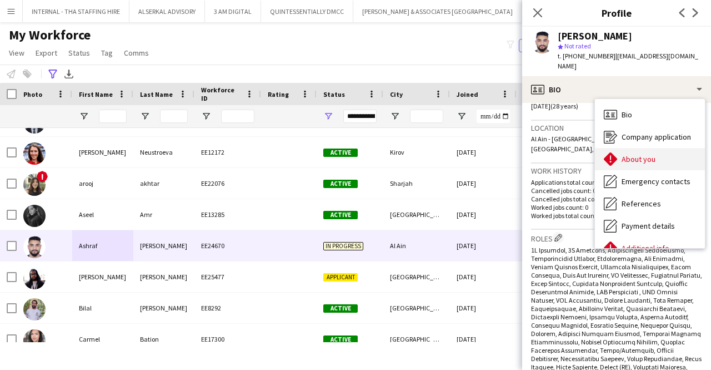
click at [655, 154] on span "About you" at bounding box center [639, 159] width 34 height 10
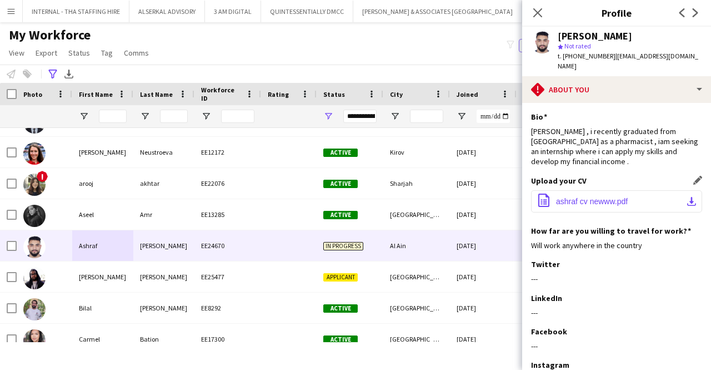
click at [609, 196] on button "office-file-sheet ashraf cv newww.pdf download-bottom" at bounding box center [616, 201] width 171 height 22
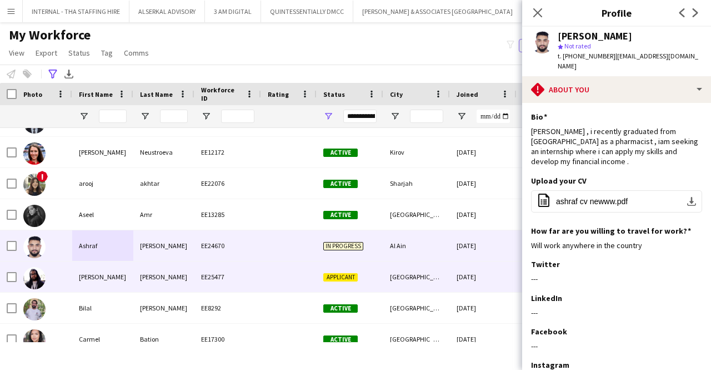
click at [116, 278] on div "[PERSON_NAME]" at bounding box center [102, 276] width 61 height 31
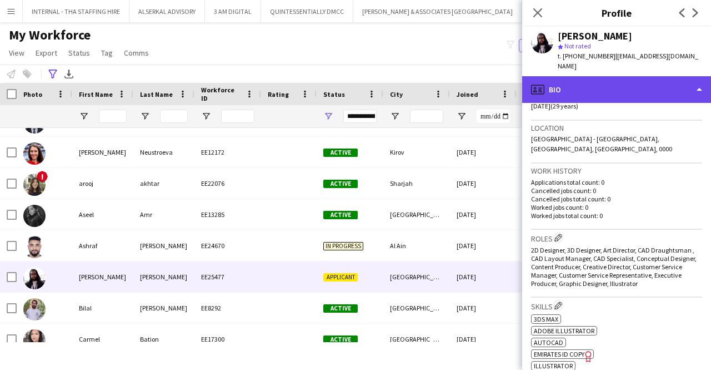
click at [582, 78] on div "profile Bio" at bounding box center [616, 89] width 189 height 27
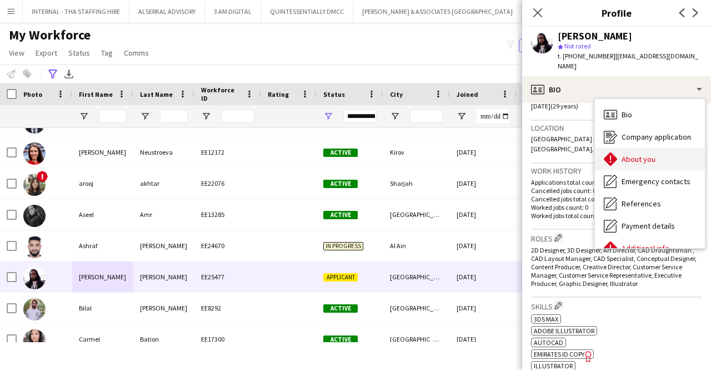
click at [626, 154] on span "About you" at bounding box center [639, 159] width 34 height 10
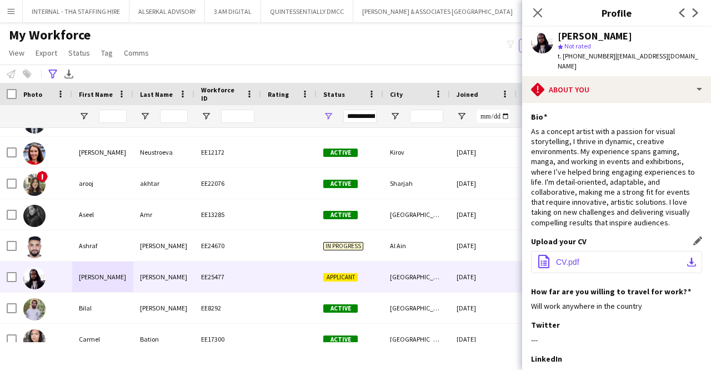
click at [585, 252] on button "office-file-sheet CV.pdf download-bottom" at bounding box center [616, 262] width 171 height 22
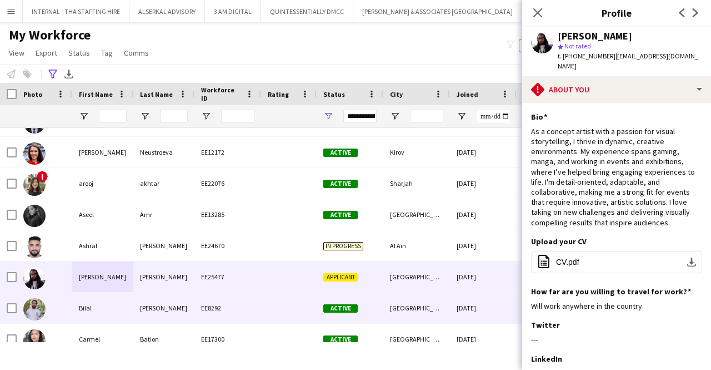
click at [103, 304] on div "Bilal" at bounding box center [102, 307] width 61 height 31
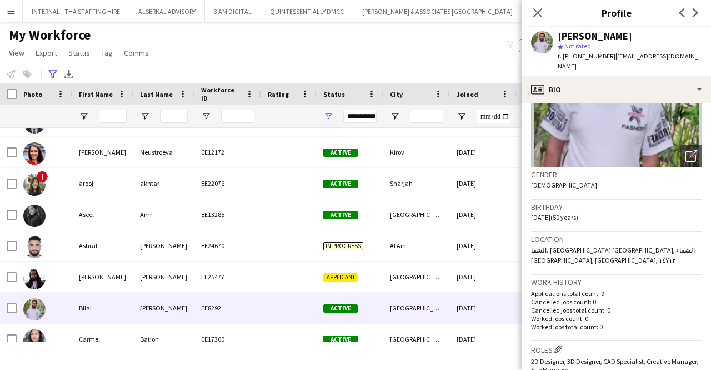
scroll to position [500, 0]
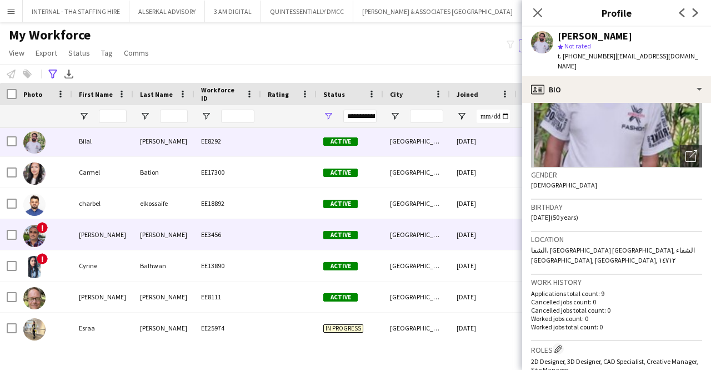
click at [229, 242] on div "EE3456" at bounding box center [227, 234] width 67 height 31
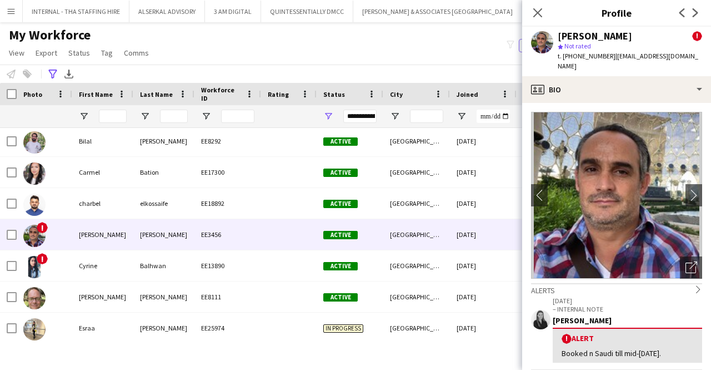
scroll to position [167, 0]
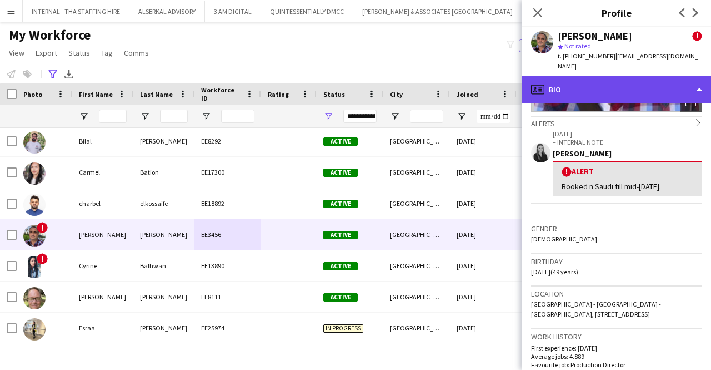
click at [612, 76] on div "profile Bio" at bounding box center [616, 89] width 189 height 27
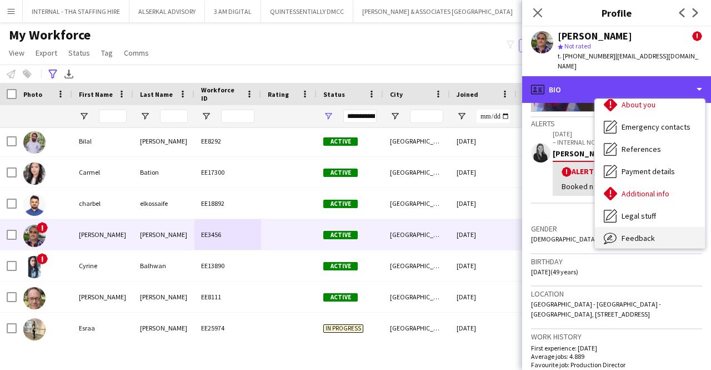
scroll to position [82, 0]
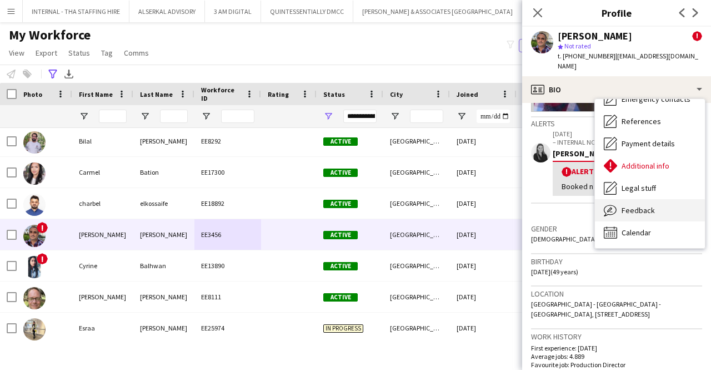
click at [663, 199] on div "Feedback Feedback" at bounding box center [650, 210] width 110 height 22
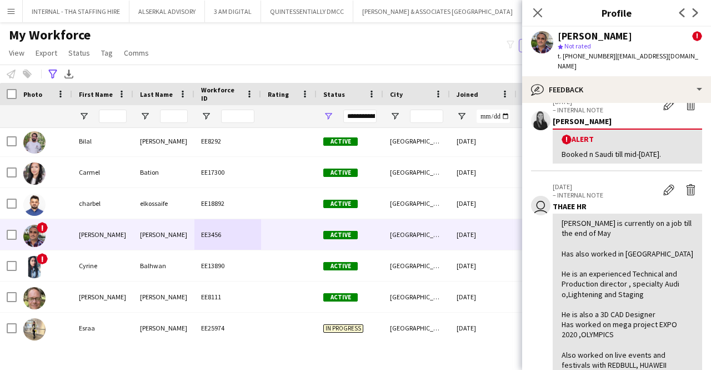
scroll to position [111, 0]
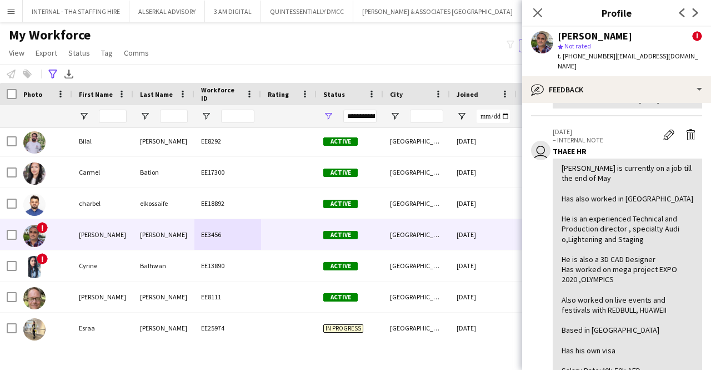
drag, startPoint x: 605, startPoint y: 56, endPoint x: 561, endPoint y: 53, distance: 44.0
click at [561, 53] on span "t. [PHONE_NUMBER]" at bounding box center [587, 56] width 58 height 8
copy span ". [PHONE_NUMBER]"
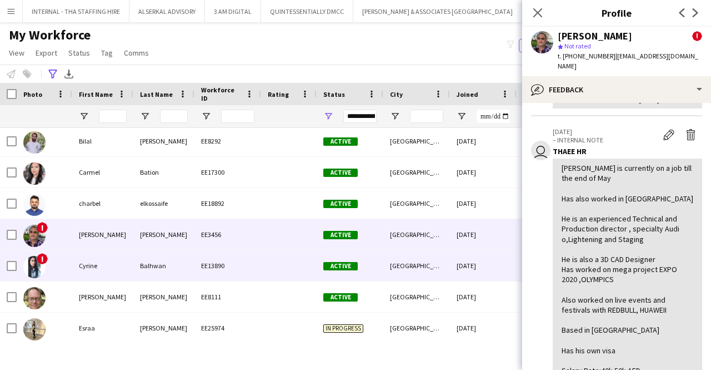
click at [108, 267] on div "Cyrine" at bounding box center [102, 265] width 61 height 31
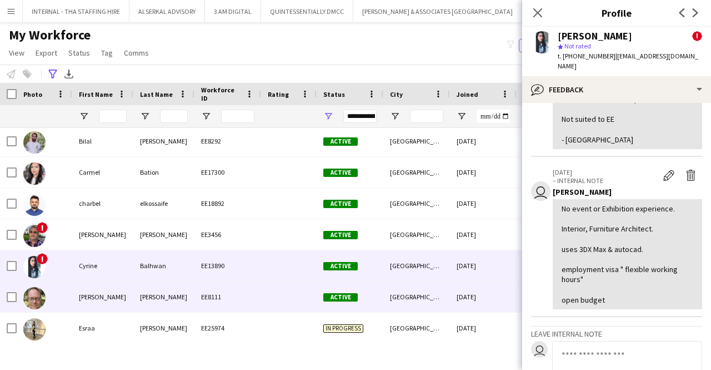
click at [139, 299] on div "[PERSON_NAME]" at bounding box center [163, 296] width 61 height 31
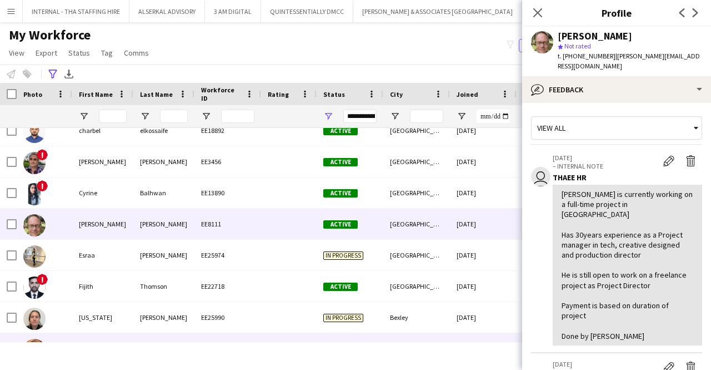
scroll to position [611, 0]
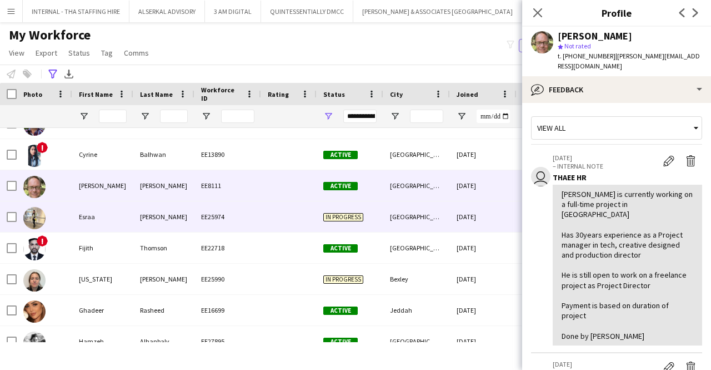
click at [117, 216] on div "Esraa" at bounding box center [102, 216] width 61 height 31
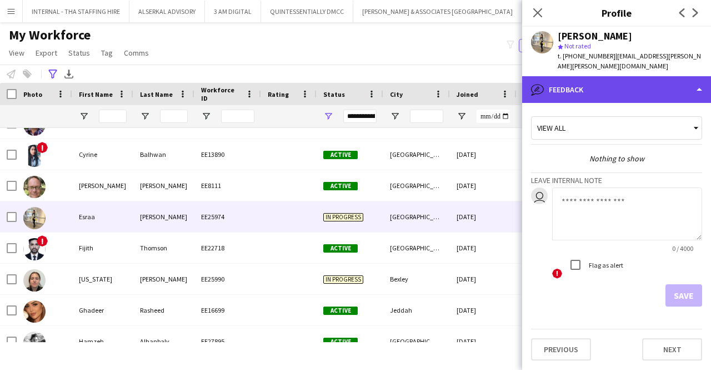
click at [583, 93] on div "bubble-pencil Feedback" at bounding box center [616, 89] width 189 height 27
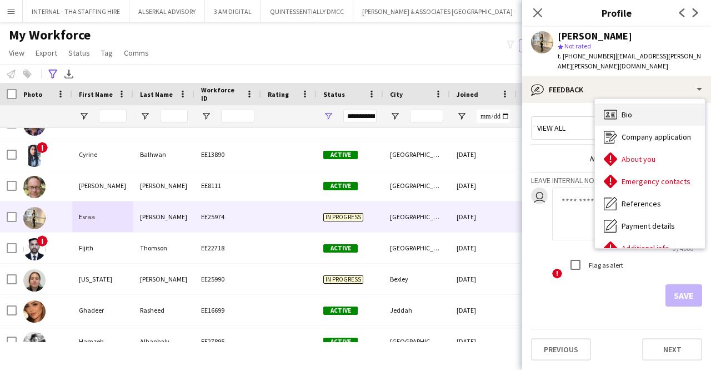
click at [638, 113] on div "Bio Bio" at bounding box center [650, 114] width 110 height 22
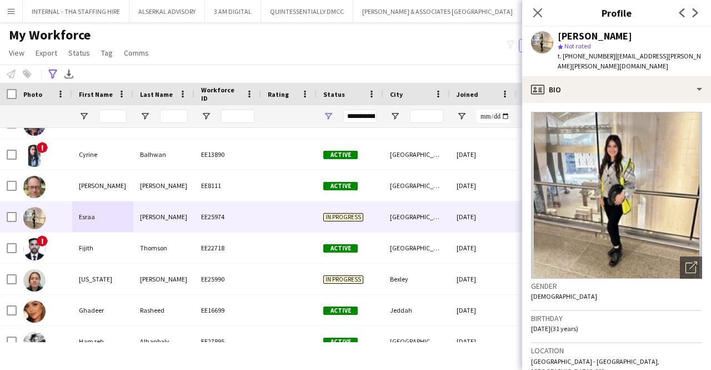
scroll to position [167, 0]
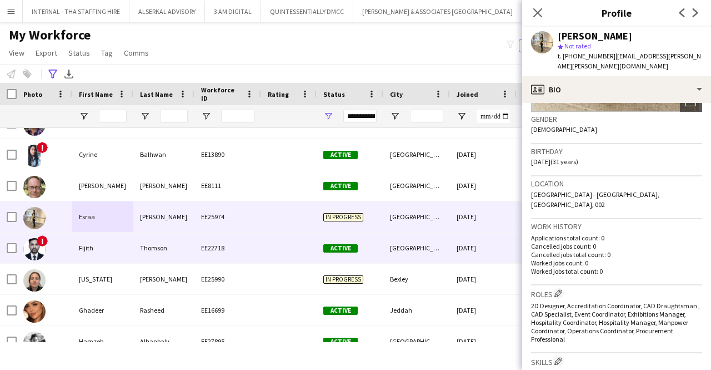
click at [290, 247] on div at bounding box center [289, 247] width 56 height 31
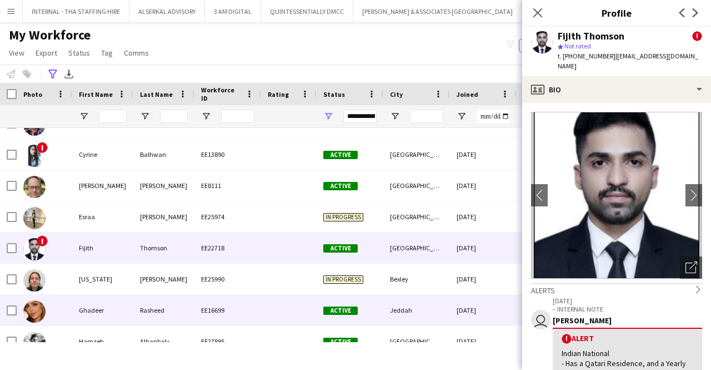
click at [277, 309] on div at bounding box center [289, 309] width 56 height 31
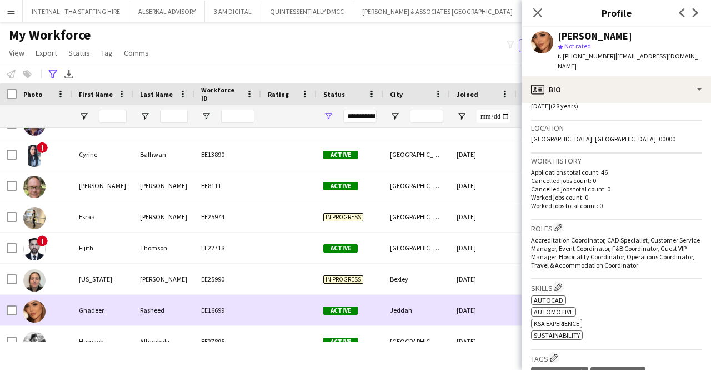
scroll to position [778, 0]
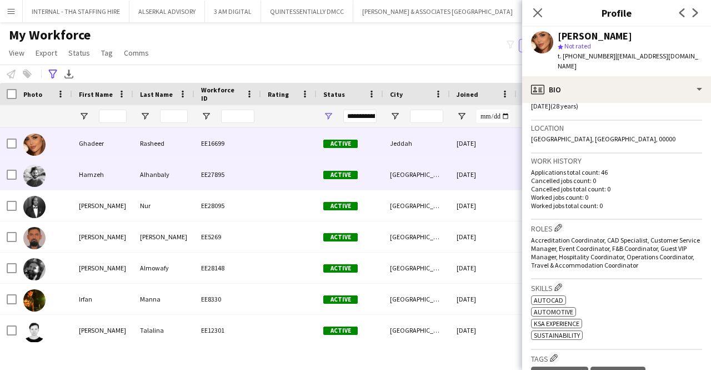
click at [135, 170] on div "Alhanbaly" at bounding box center [163, 174] width 61 height 31
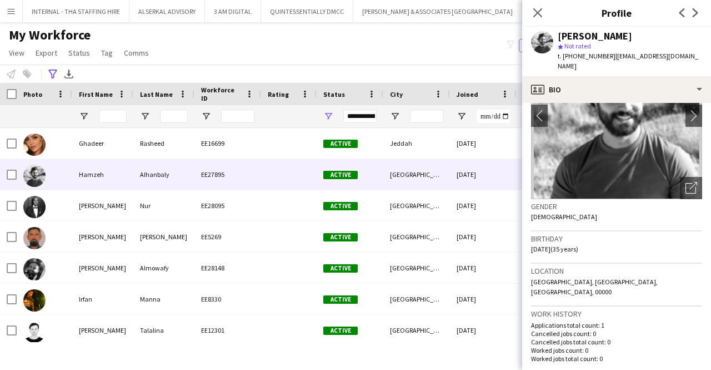
scroll to position [167, 0]
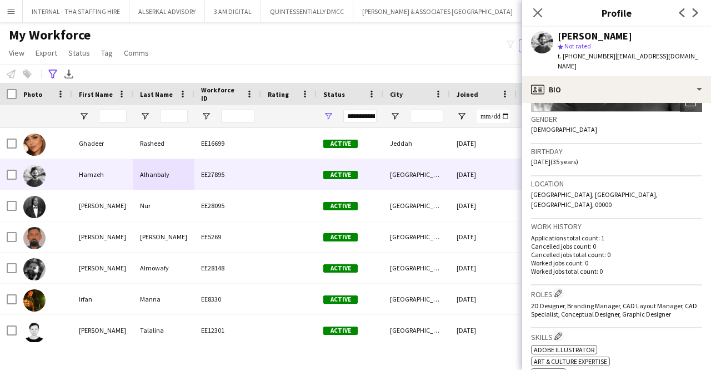
drag, startPoint x: 606, startPoint y: 56, endPoint x: 569, endPoint y: 54, distance: 36.7
click at [562, 52] on span "t. [PHONE_NUMBER]" at bounding box center [587, 56] width 58 height 8
copy span "[PHONE_NUMBER]"
click at [599, 55] on span "t. [PHONE_NUMBER]" at bounding box center [587, 56] width 58 height 8
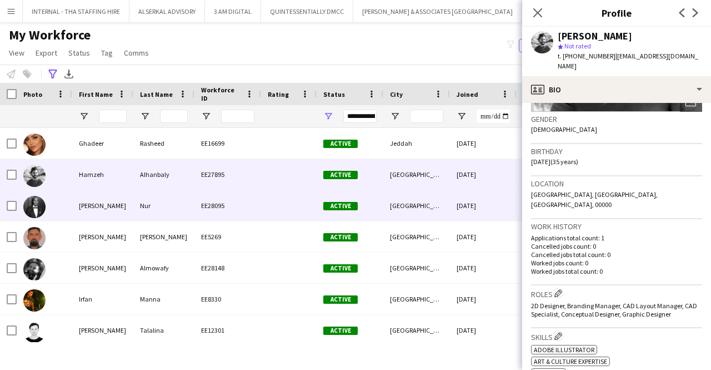
click at [146, 207] on div "Nur" at bounding box center [163, 205] width 61 height 31
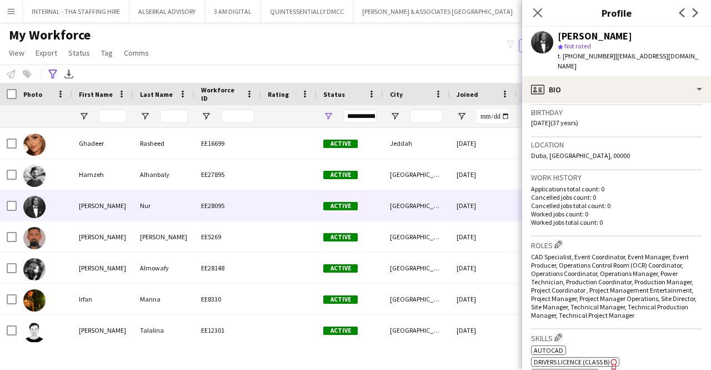
scroll to position [222, 0]
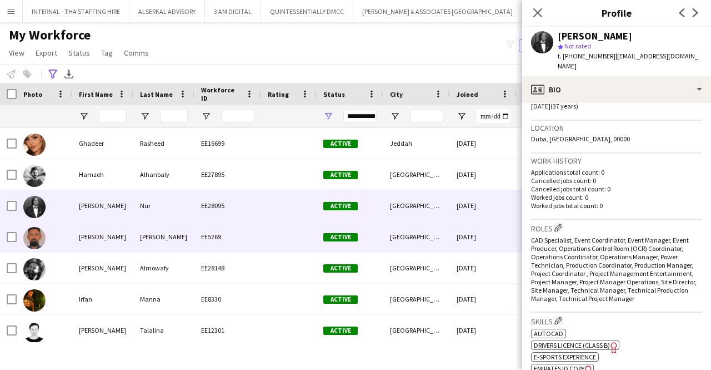
click at [73, 241] on div "[PERSON_NAME]" at bounding box center [102, 236] width 61 height 31
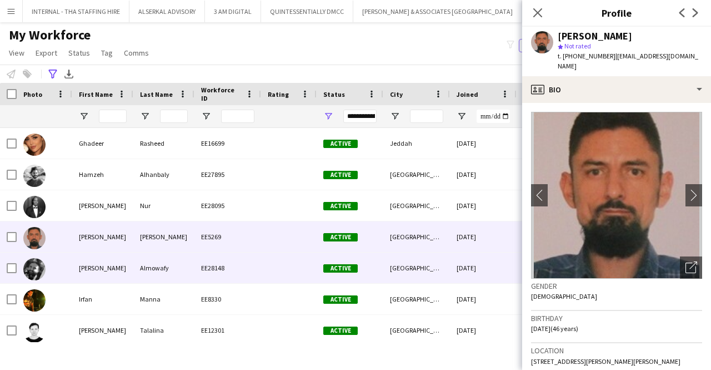
click at [100, 269] on div "[PERSON_NAME]" at bounding box center [102, 267] width 61 height 31
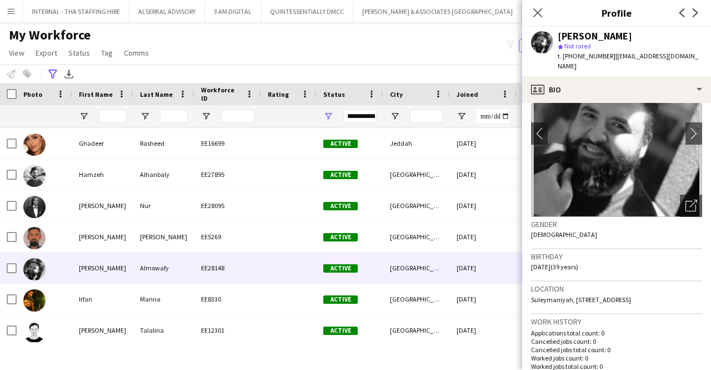
scroll to position [111, 0]
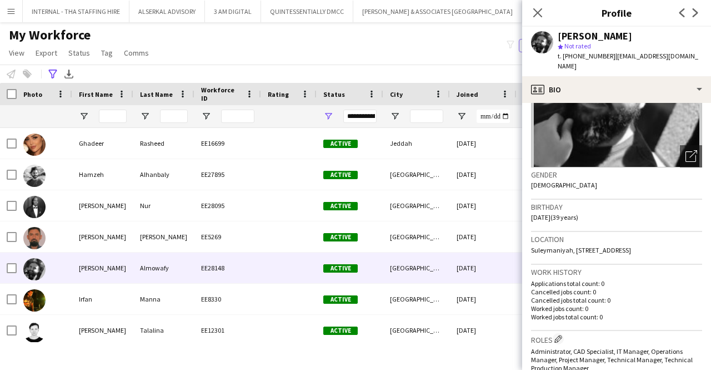
click at [11, 14] on app-icon "Menu" at bounding box center [11, 11] width 9 height 9
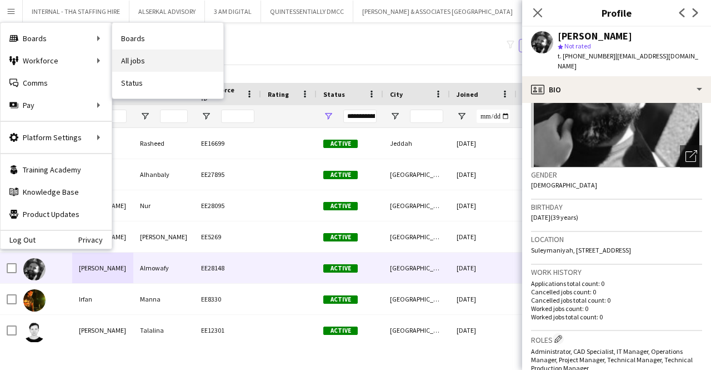
click at [138, 63] on link "All jobs" at bounding box center [167, 60] width 111 height 22
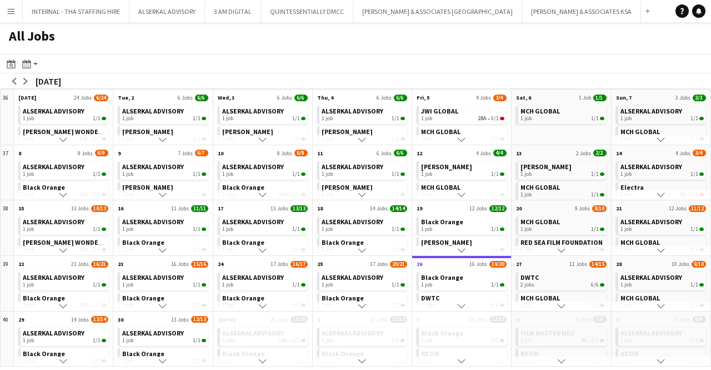
click at [7, 7] on app-icon "Menu" at bounding box center [11, 11] width 9 height 9
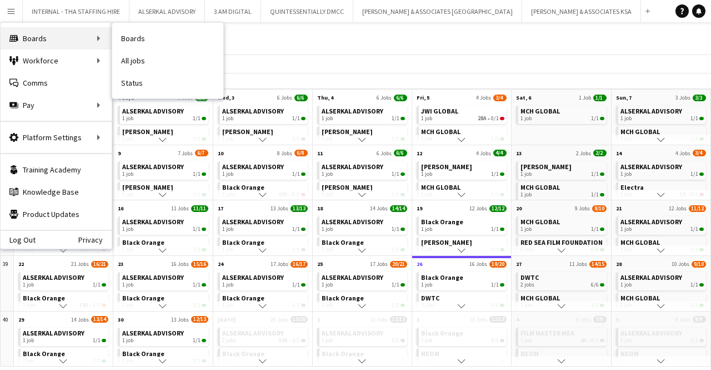
click at [54, 38] on div "Boards Boards" at bounding box center [56, 38] width 111 height 22
click at [9, 7] on app-icon "Menu" at bounding box center [11, 11] width 9 height 9
click at [146, 38] on link "Boards" at bounding box center [167, 38] width 111 height 22
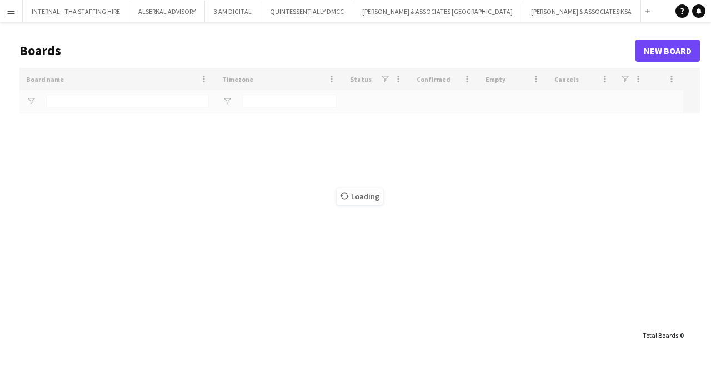
type input "*****"
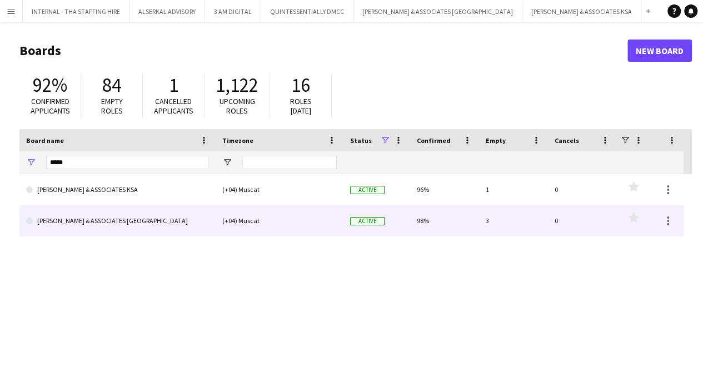
click at [113, 223] on link "[PERSON_NAME] & ASSOCIATES [GEOGRAPHIC_DATA]" at bounding box center [117, 220] width 183 height 31
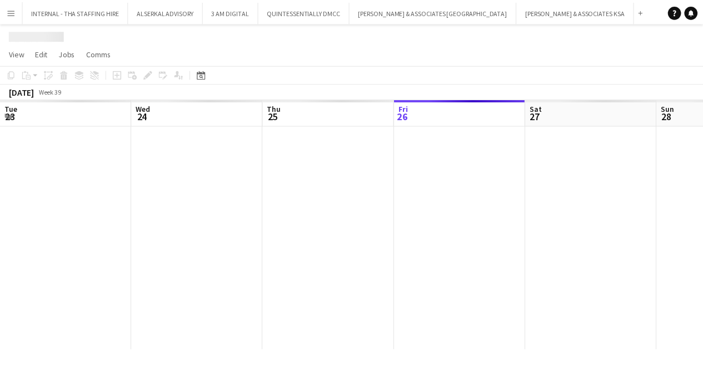
scroll to position [0, 266]
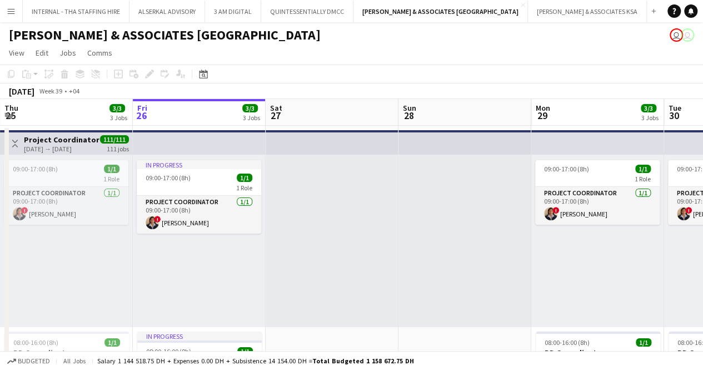
click at [486, 226] on div at bounding box center [464, 240] width 133 height 172
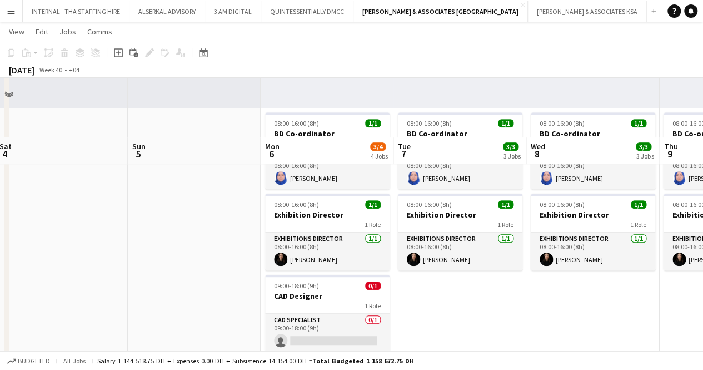
scroll to position [278, 0]
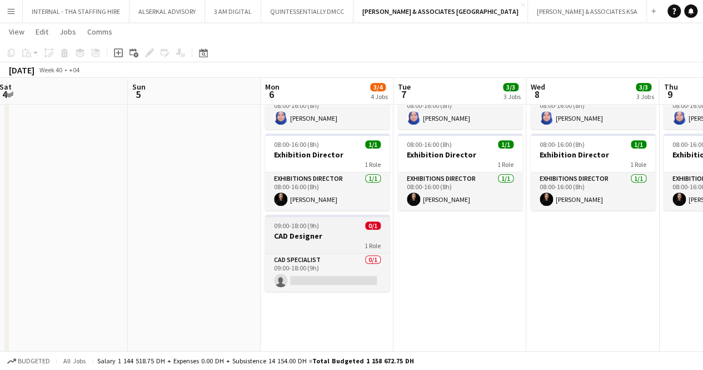
click at [299, 242] on div "1 Role" at bounding box center [327, 245] width 124 height 9
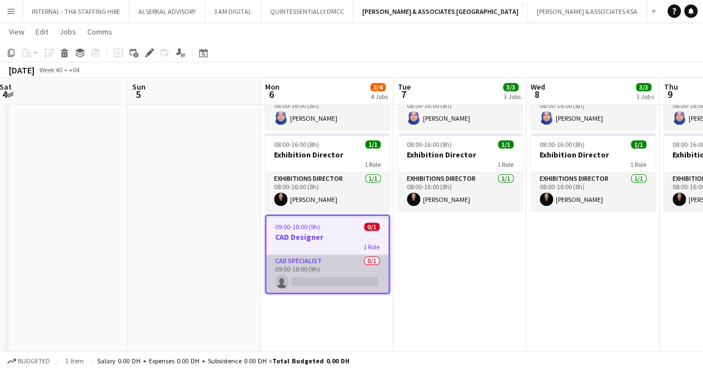
click at [326, 276] on app-card-role "CAD Specialist 0/1 09:00-18:00 (9h) single-neutral-actions" at bounding box center [327, 273] width 122 height 38
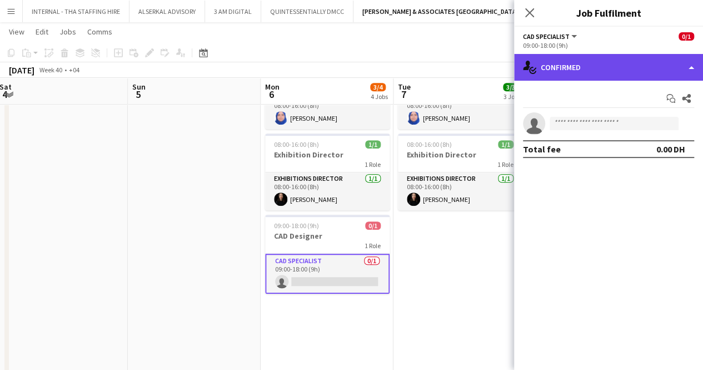
click at [675, 71] on div "single-neutral-actions-check-2 Confirmed" at bounding box center [608, 67] width 189 height 27
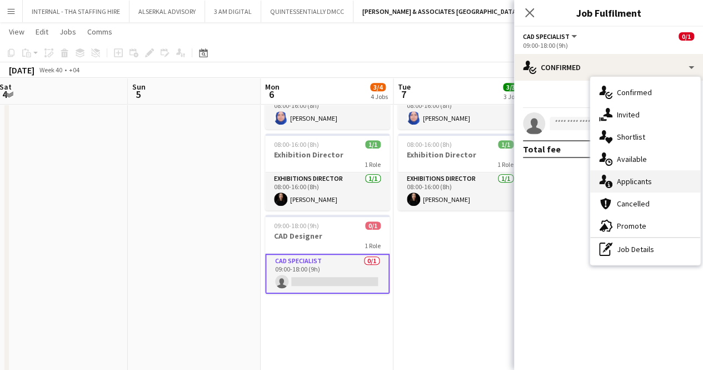
click at [666, 187] on div "single-neutral-actions-information Applicants" at bounding box center [645, 181] width 110 height 22
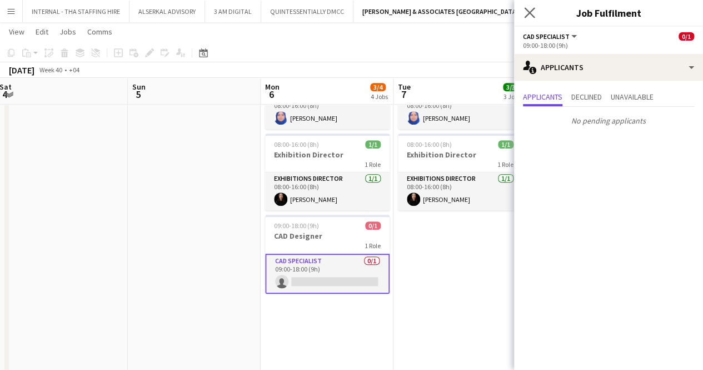
click at [536, 12] on app-icon "Close pop-in" at bounding box center [530, 13] width 16 height 16
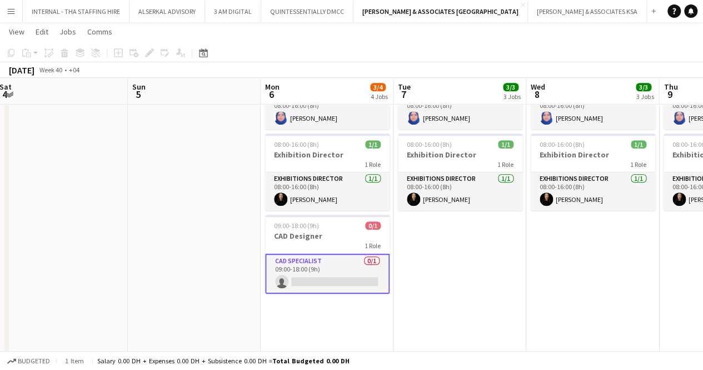
click at [11, 8] on app-icon "Menu" at bounding box center [11, 11] width 9 height 9
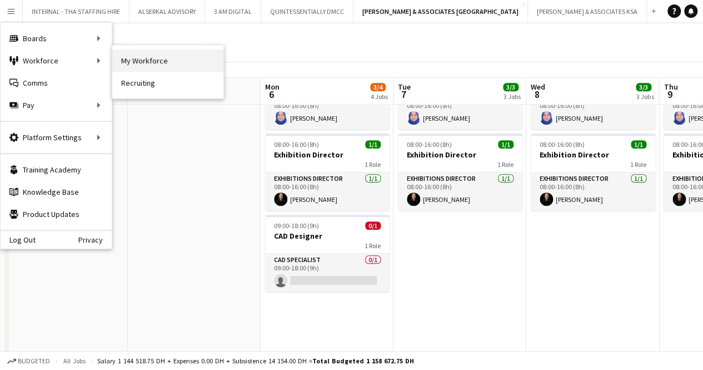
click at [163, 66] on link "My Workforce" at bounding box center [167, 60] width 111 height 22
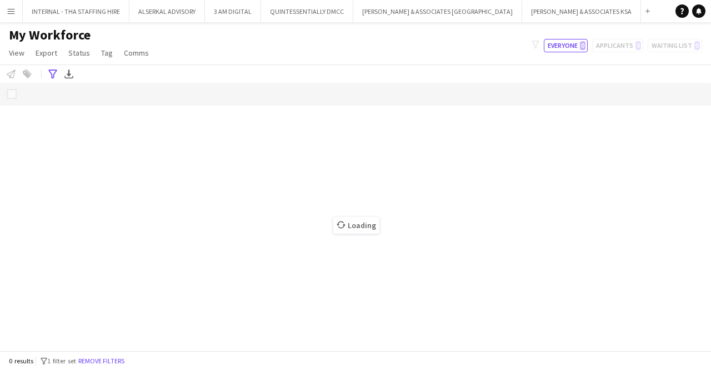
click at [11, 8] on app-icon "Menu" at bounding box center [11, 11] width 9 height 9
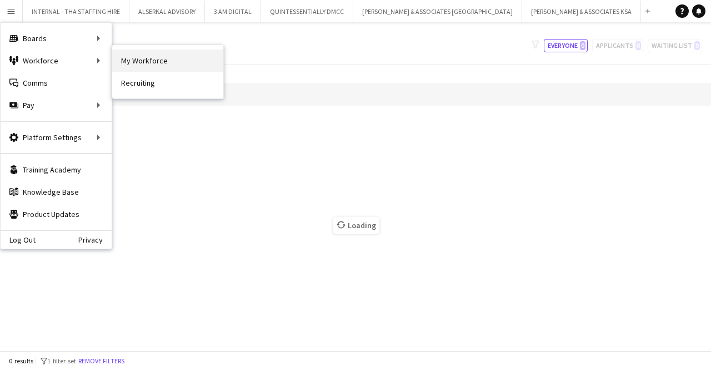
click at [167, 59] on link "My Workforce" at bounding box center [167, 60] width 111 height 22
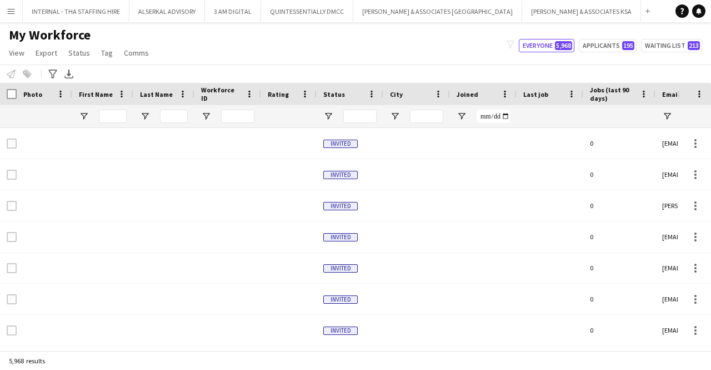
type input "**********"
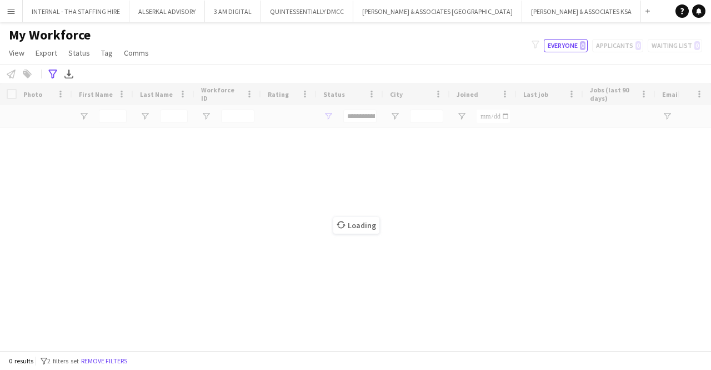
click at [6, 7] on button "Menu" at bounding box center [11, 11] width 22 height 22
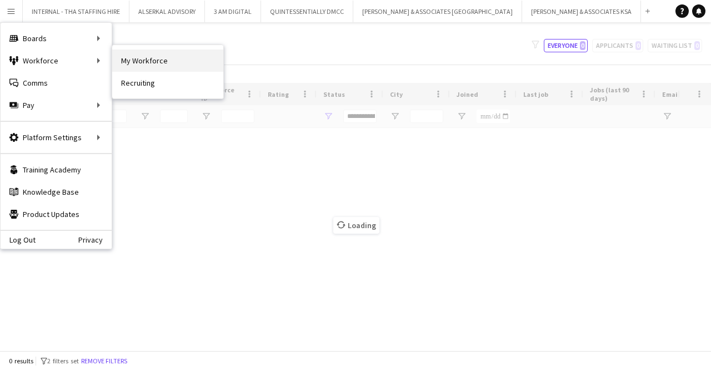
click at [188, 58] on link "My Workforce" at bounding box center [167, 60] width 111 height 22
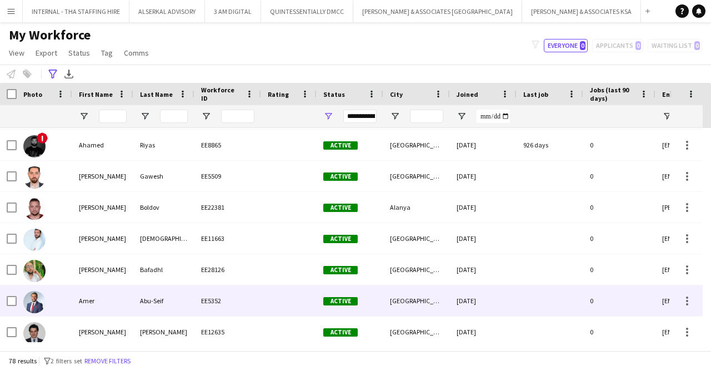
scroll to position [167, 0]
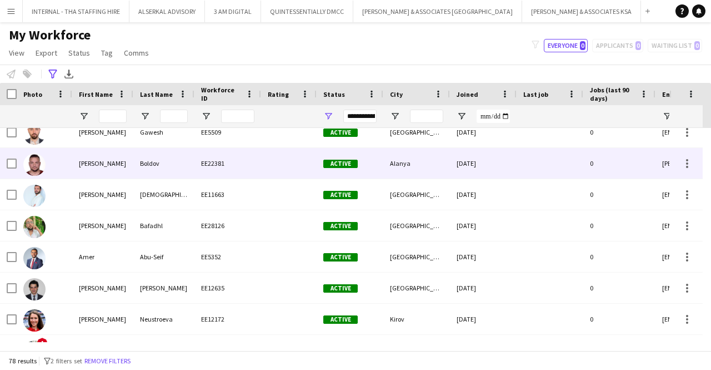
click at [210, 165] on div "EE22381" at bounding box center [227, 163] width 67 height 31
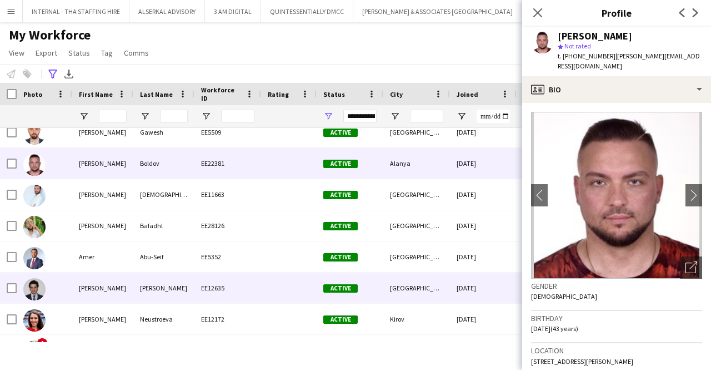
click at [167, 283] on div "[PERSON_NAME]" at bounding box center [163, 287] width 61 height 31
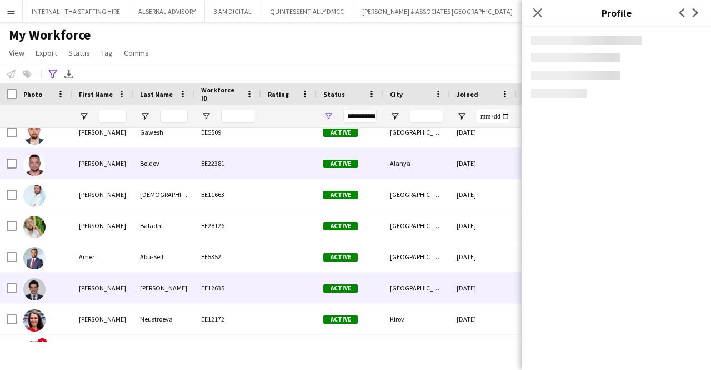
click at [126, 167] on div "[PERSON_NAME]" at bounding box center [102, 163] width 61 height 31
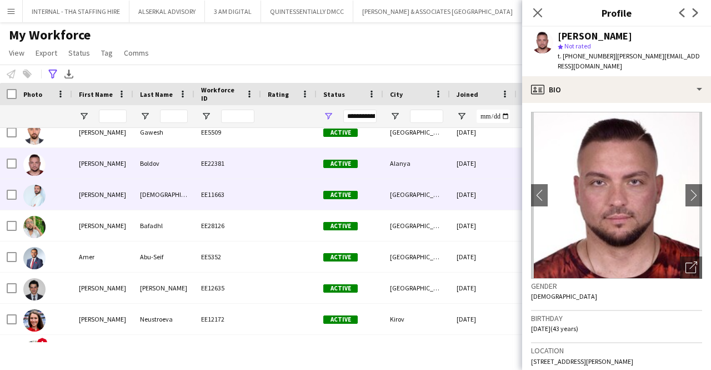
click at [117, 201] on div "[PERSON_NAME]" at bounding box center [102, 194] width 61 height 31
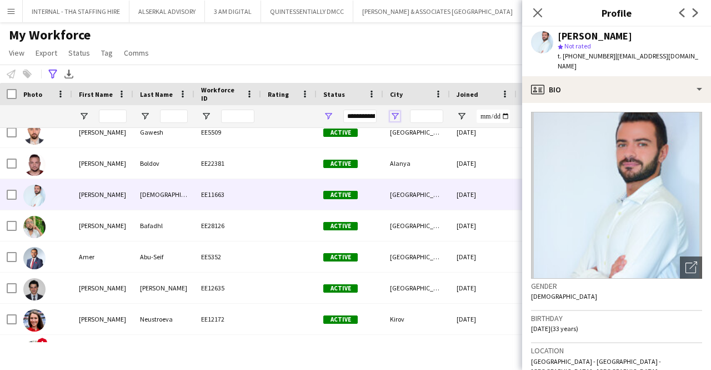
click at [393, 114] on span "Open Filter Menu" at bounding box center [395, 116] width 10 height 10
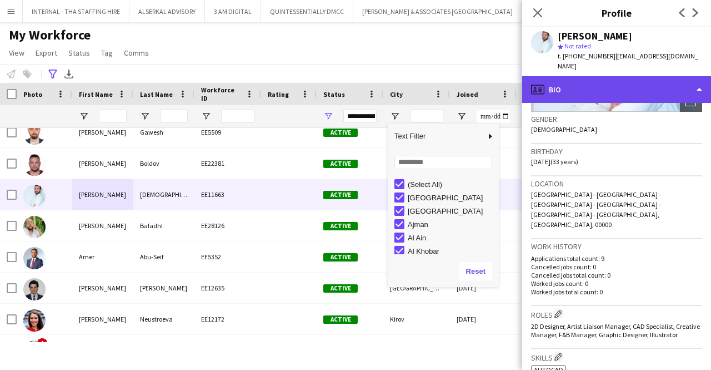
click at [605, 78] on div "profile Bio" at bounding box center [616, 89] width 189 height 27
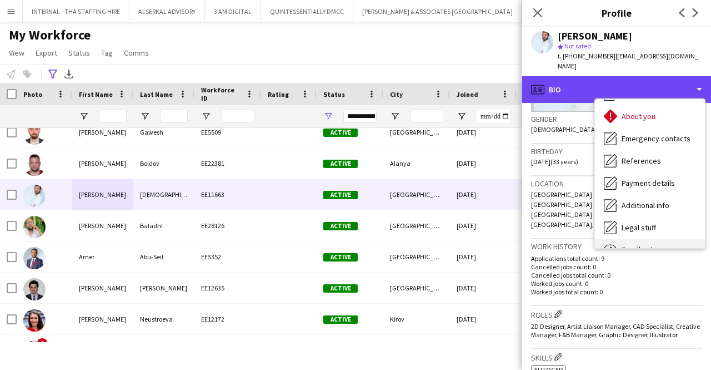
scroll to position [82, 0]
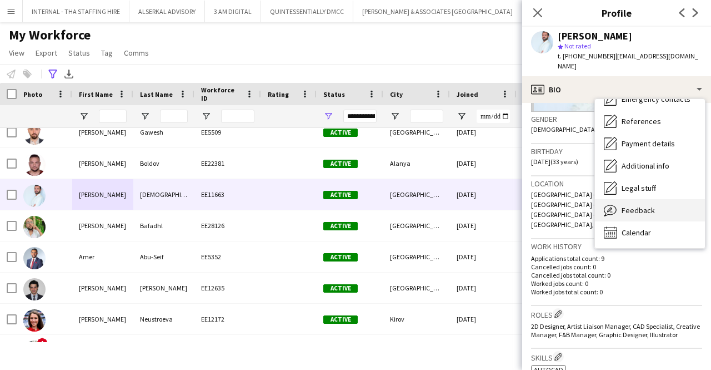
click at [634, 205] on span "Feedback" at bounding box center [638, 210] width 33 height 10
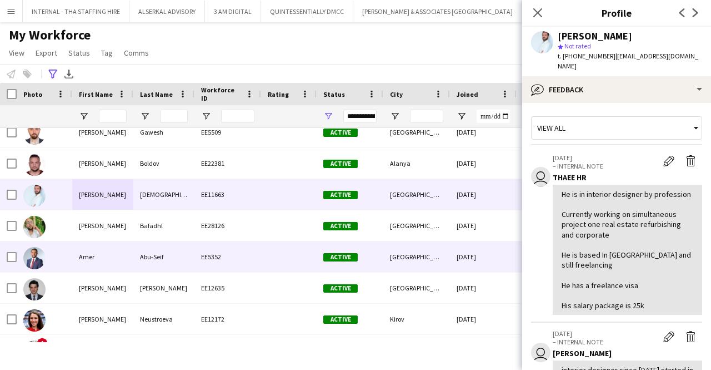
click at [76, 259] on div "Amer" at bounding box center [102, 256] width 61 height 31
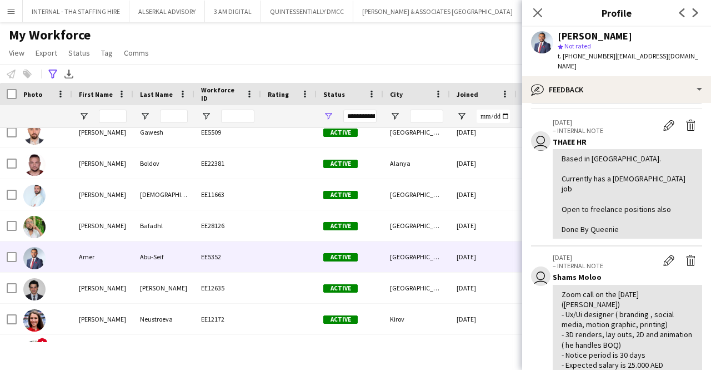
scroll to position [111, 0]
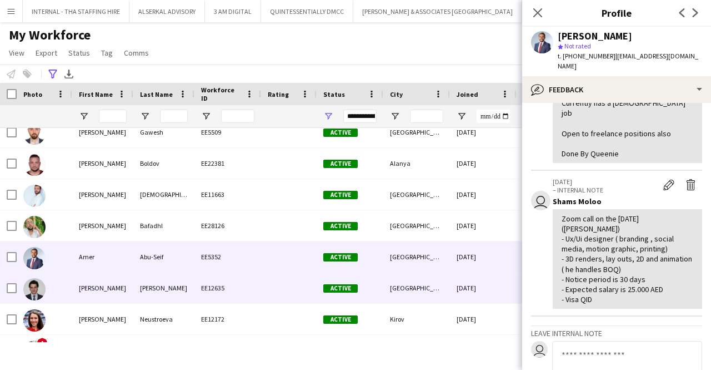
click at [206, 287] on div "EE12635" at bounding box center [227, 287] width 67 height 31
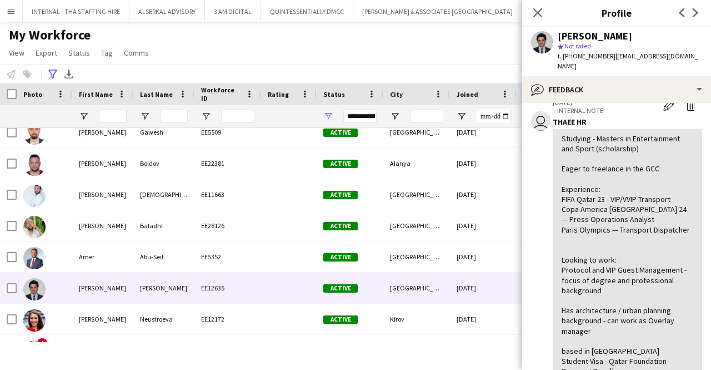
scroll to position [0, 0]
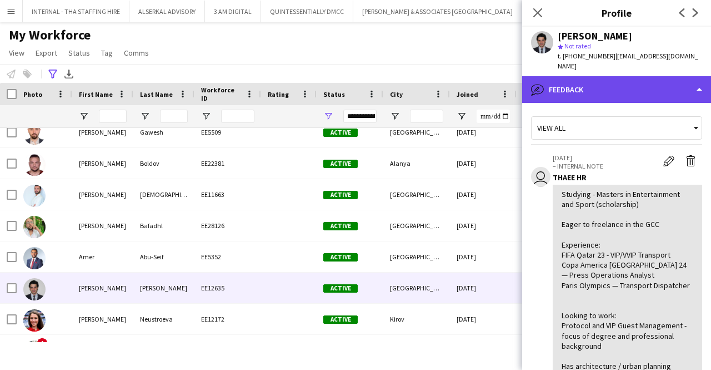
click at [628, 81] on div "bubble-pencil Feedback" at bounding box center [616, 89] width 189 height 27
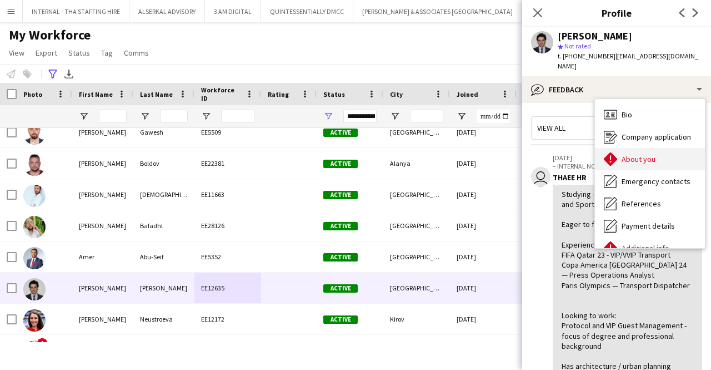
click at [637, 154] on span "About you" at bounding box center [639, 159] width 34 height 10
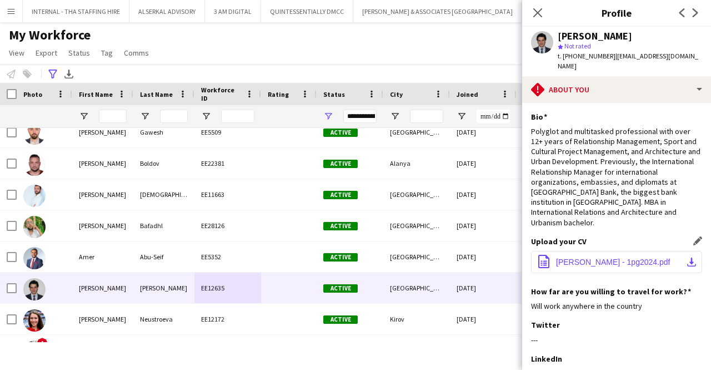
click at [570, 257] on span "[PERSON_NAME] - 1pg2024.pdf" at bounding box center [613, 261] width 114 height 9
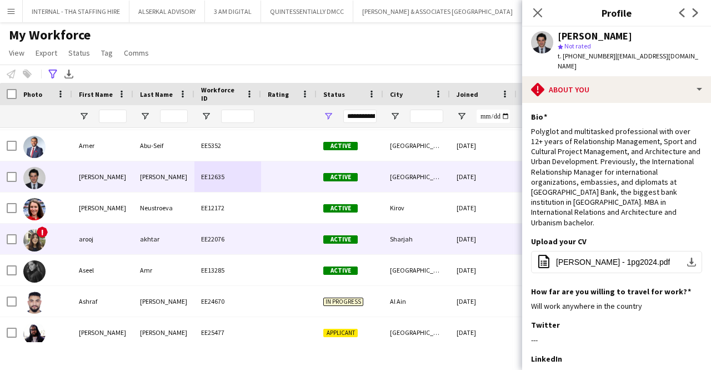
scroll to position [222, 0]
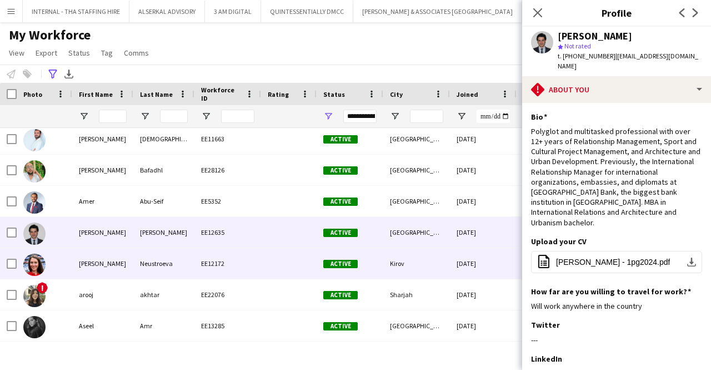
click at [107, 263] on div "[PERSON_NAME]" at bounding box center [102, 263] width 61 height 31
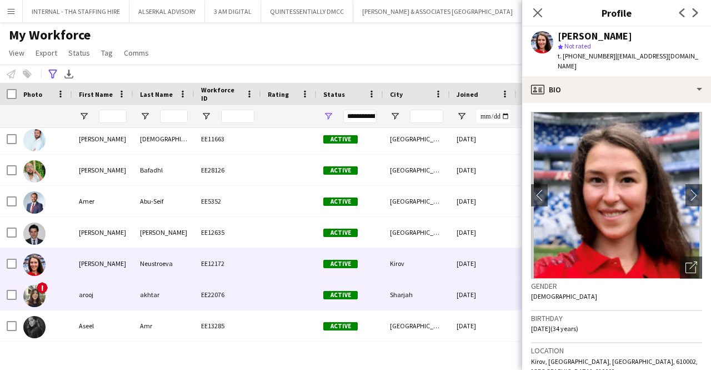
click at [49, 284] on div "!" at bounding box center [45, 294] width 56 height 31
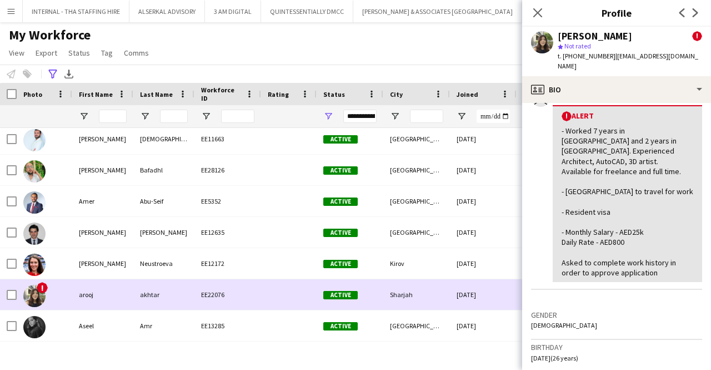
scroll to position [333, 0]
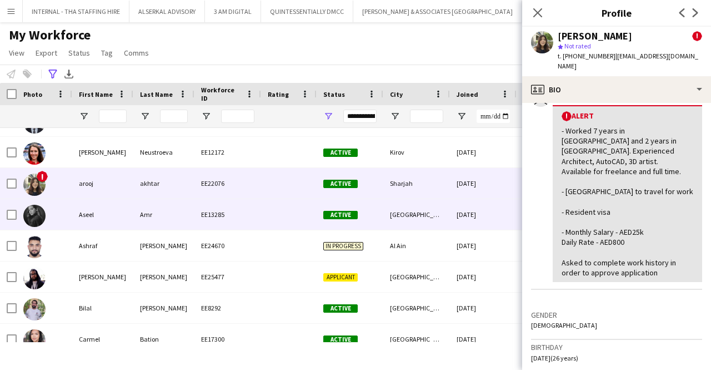
click at [114, 222] on div "Aseel" at bounding box center [102, 214] width 61 height 31
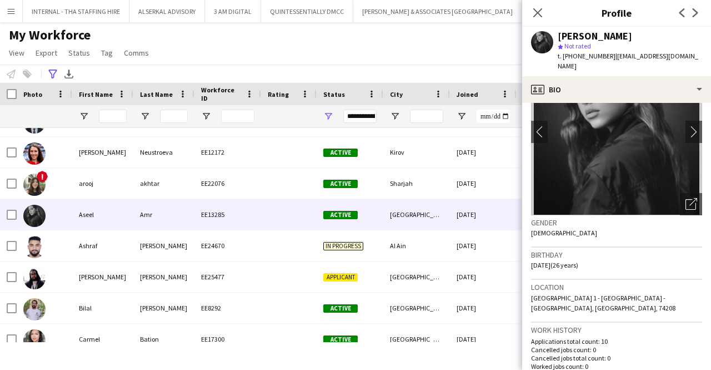
scroll to position [111, 0]
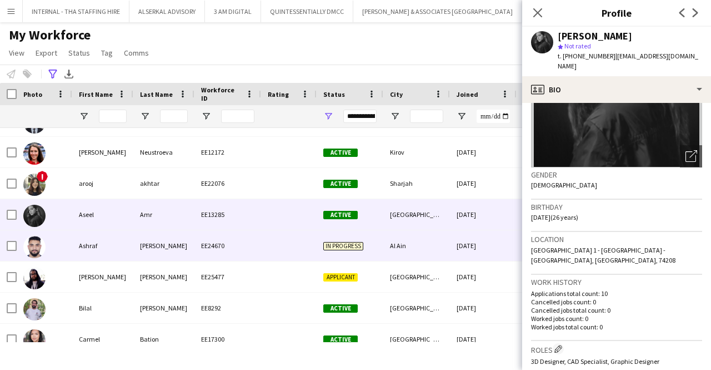
click at [146, 245] on div "[PERSON_NAME]" at bounding box center [163, 245] width 61 height 31
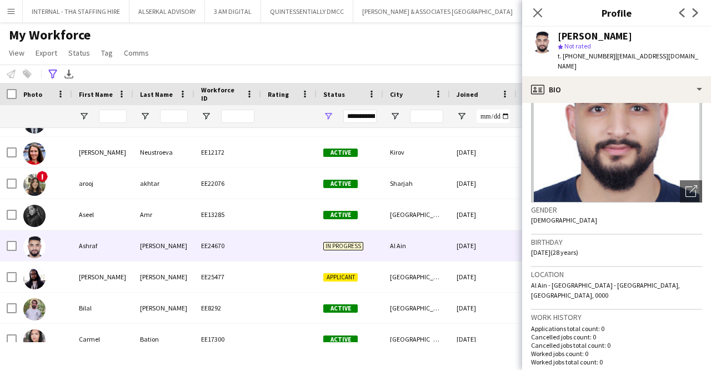
scroll to position [167, 0]
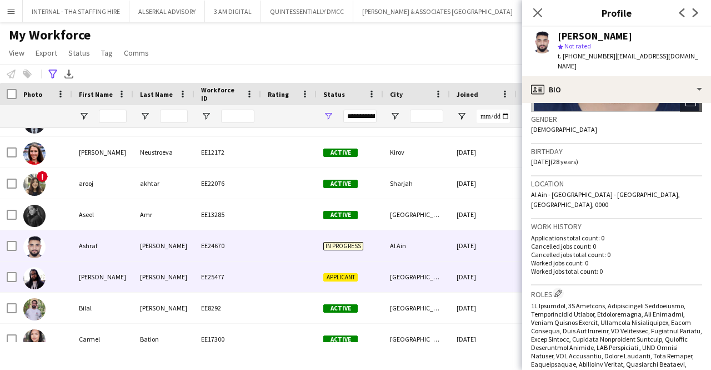
click at [222, 264] on div "EE25477" at bounding box center [227, 276] width 67 height 31
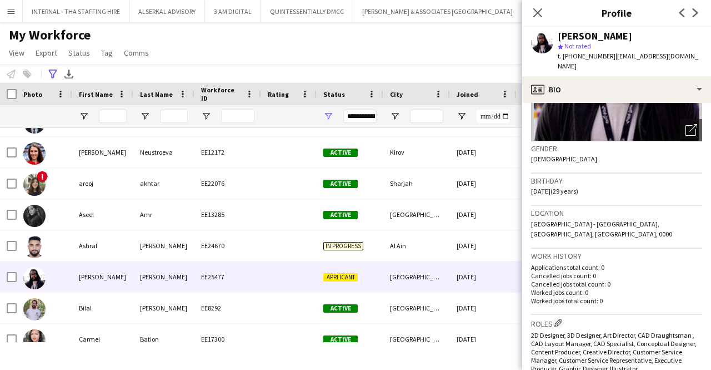
scroll to position [222, 0]
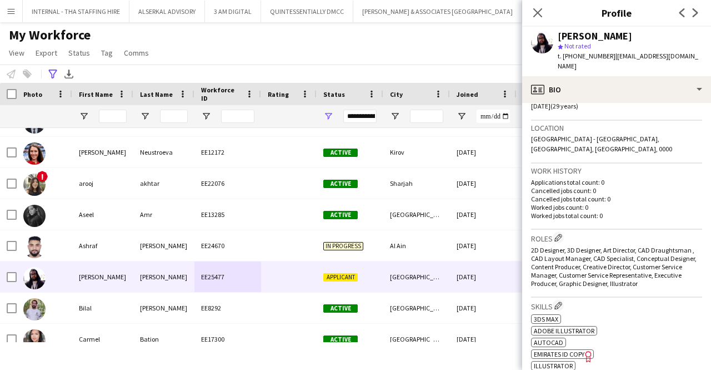
click at [603, 56] on span "t. [PHONE_NUMBER]" at bounding box center [587, 56] width 58 height 8
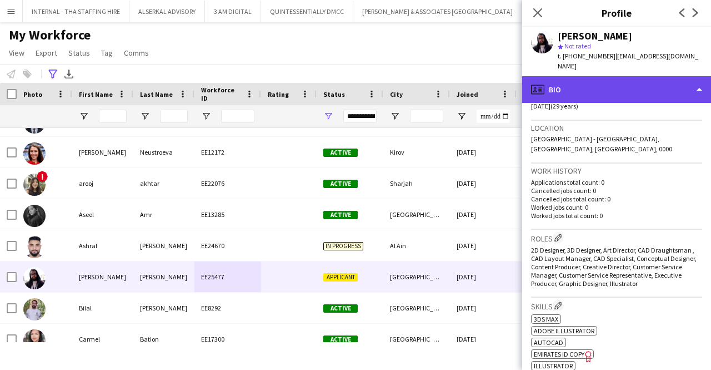
click at [596, 80] on div "profile Bio" at bounding box center [616, 89] width 189 height 27
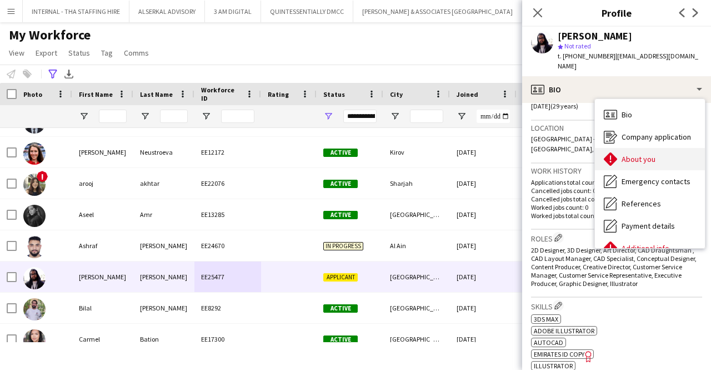
click at [640, 154] on span "About you" at bounding box center [639, 159] width 34 height 10
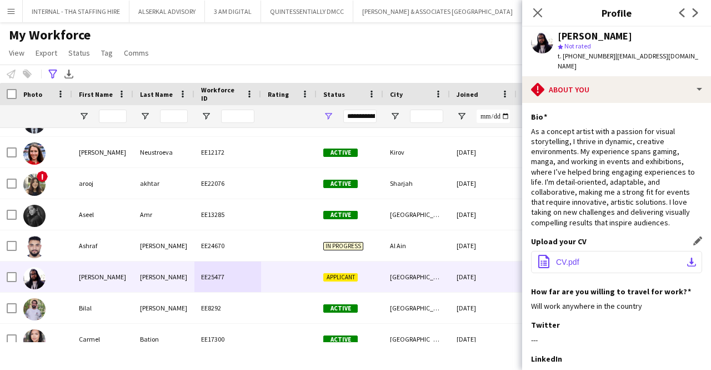
click at [584, 251] on button "office-file-sheet CV.pdf download-bottom" at bounding box center [616, 262] width 171 height 22
click at [573, 251] on button "office-file-sheet CV.pdf download-bottom" at bounding box center [616, 262] width 171 height 22
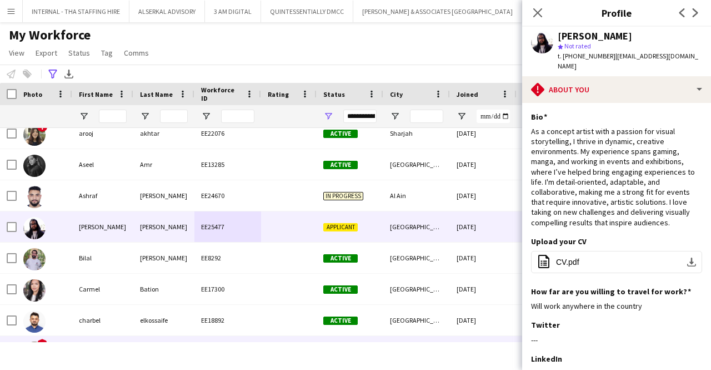
scroll to position [445, 0]
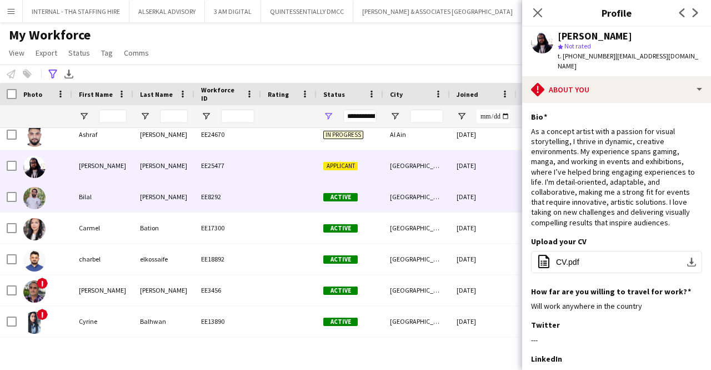
click at [189, 197] on div "[PERSON_NAME]" at bounding box center [163, 196] width 61 height 31
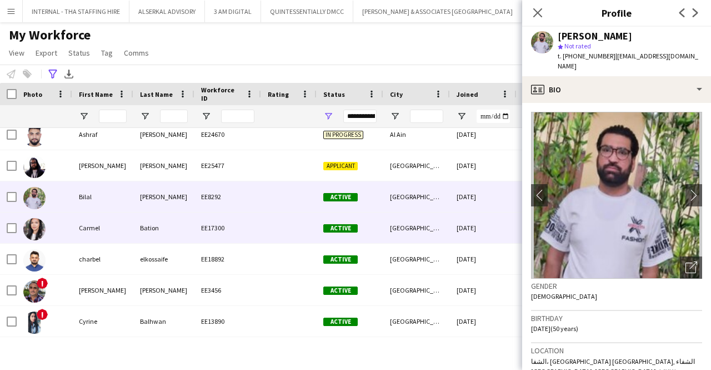
click at [164, 229] on div "Bation" at bounding box center [163, 227] width 61 height 31
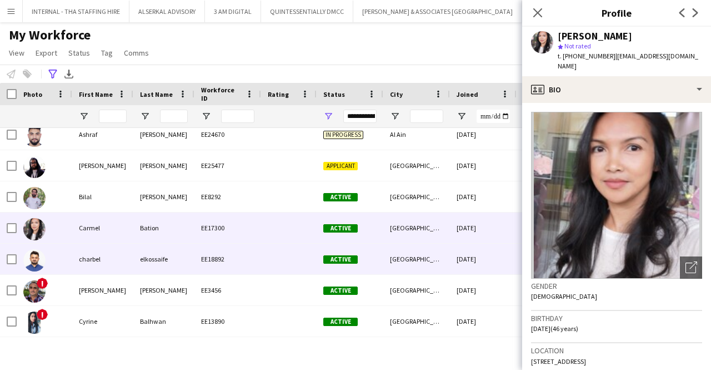
click at [109, 261] on div "charbel" at bounding box center [102, 258] width 61 height 31
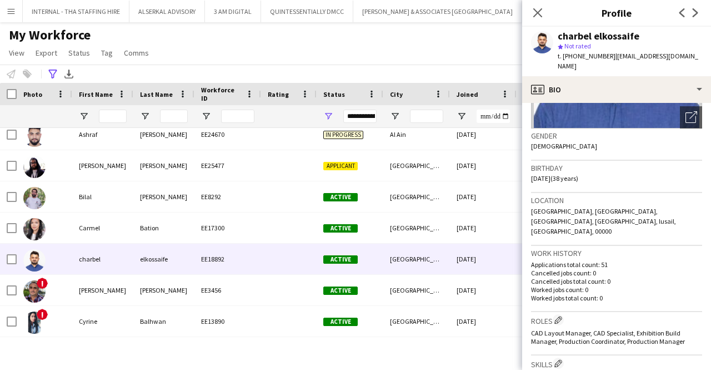
scroll to position [167, 0]
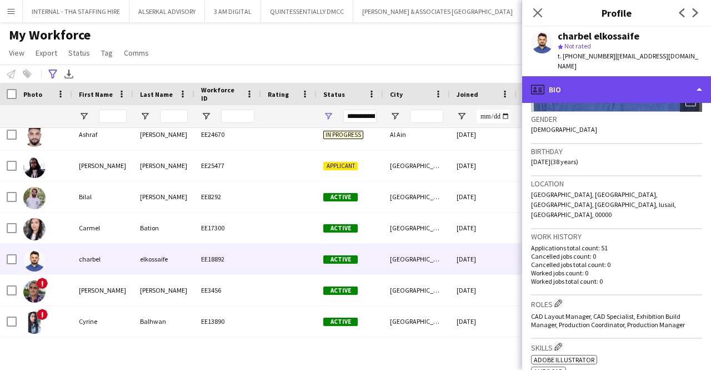
click at [608, 84] on div "profile Bio" at bounding box center [616, 89] width 189 height 27
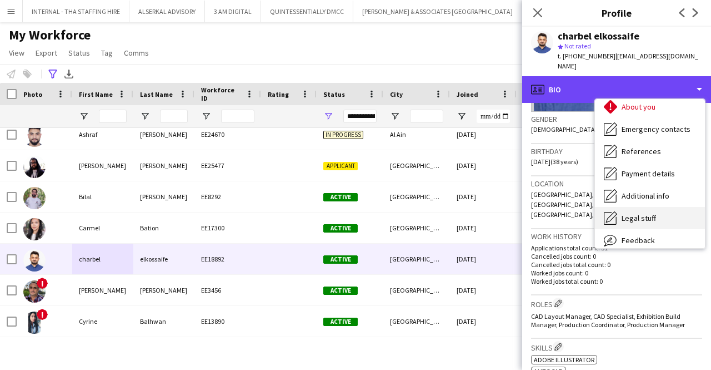
scroll to position [82, 0]
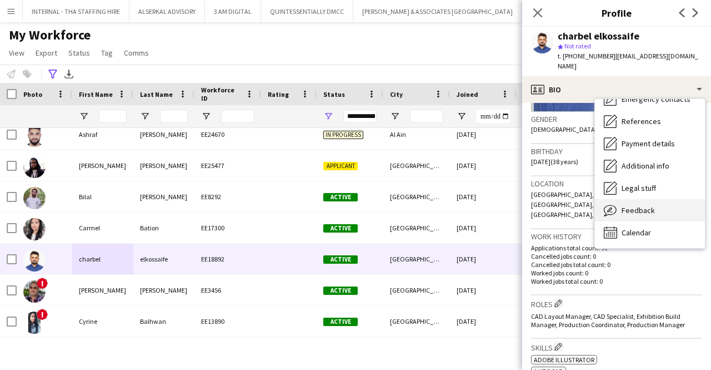
click at [637, 205] on span "Feedback" at bounding box center [638, 210] width 33 height 10
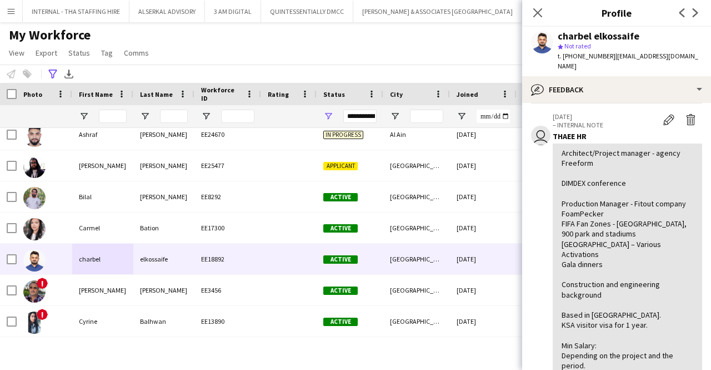
scroll to position [111, 0]
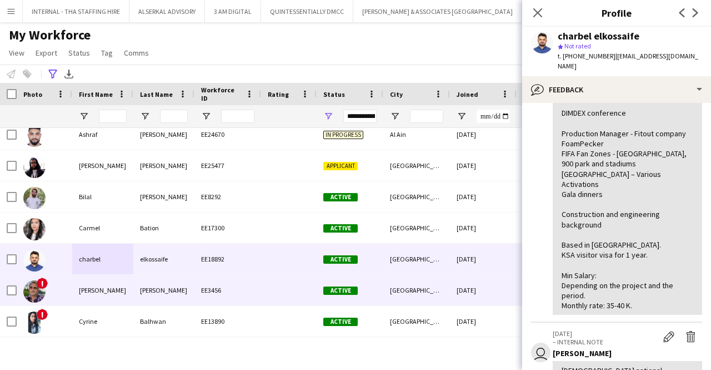
click at [105, 288] on div "[PERSON_NAME]" at bounding box center [102, 289] width 61 height 31
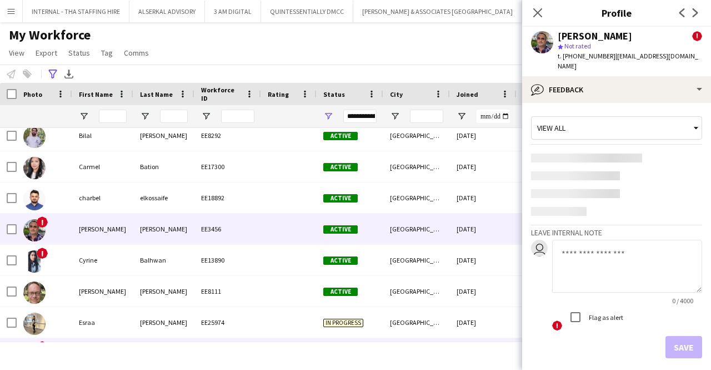
scroll to position [556, 0]
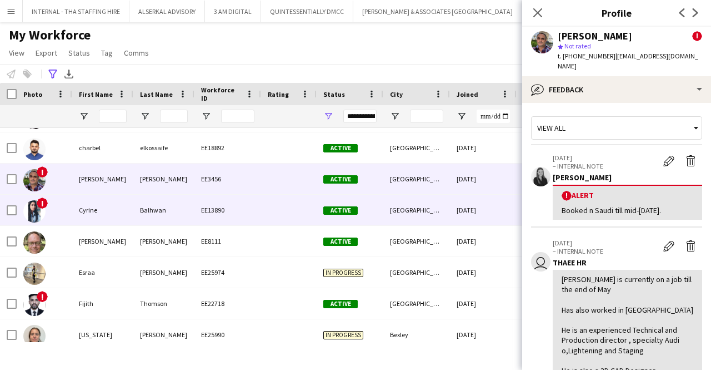
click at [133, 205] on div "! [PERSON_NAME] EE13890 Active [GEOGRAPHIC_DATA] [DATE] 0 [EMAIL_ADDRESS][DOMAI…" at bounding box center [602, 209] width 1205 height 31
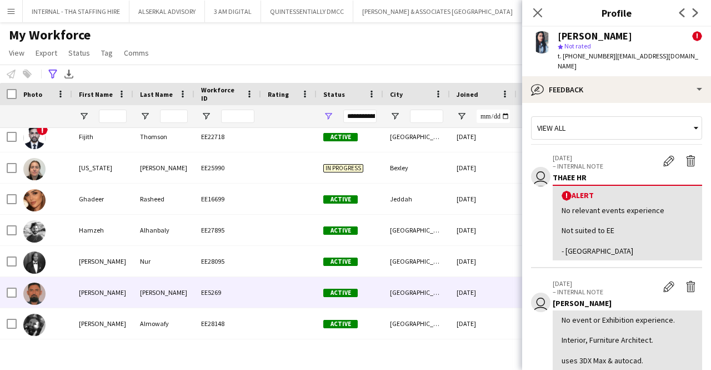
scroll to position [945, 0]
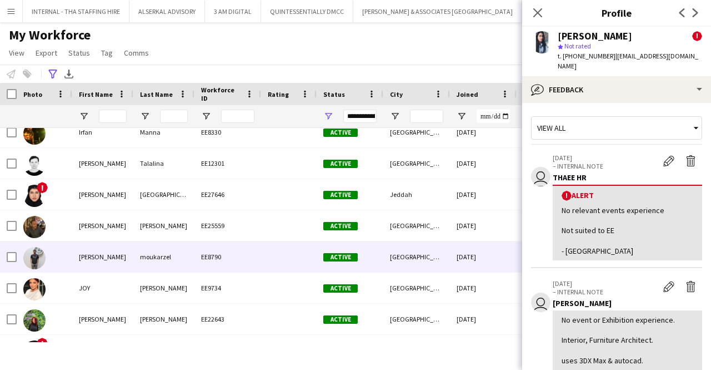
click at [133, 251] on div "moukarzel" at bounding box center [163, 256] width 61 height 31
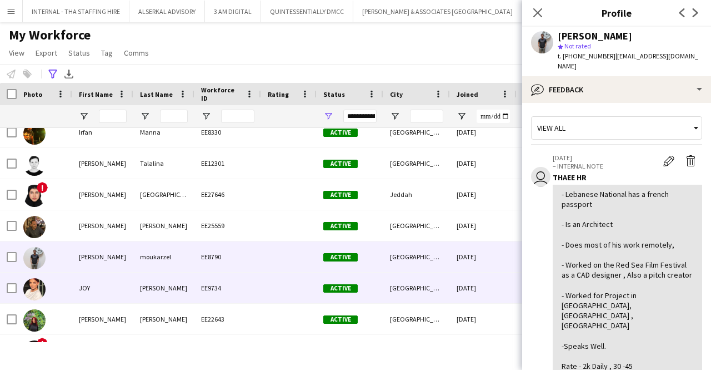
click at [127, 285] on div "JOY" at bounding box center [102, 287] width 61 height 31
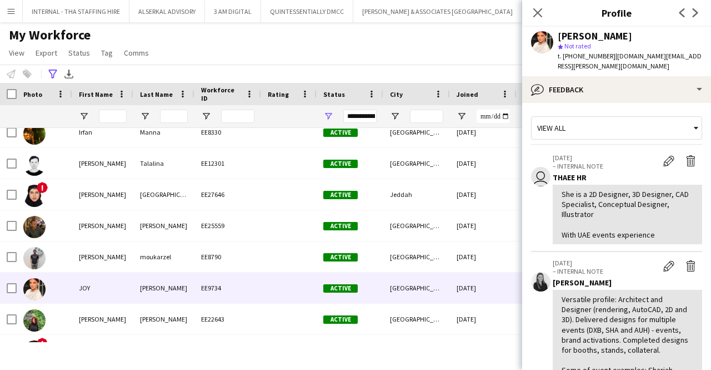
scroll to position [111, 0]
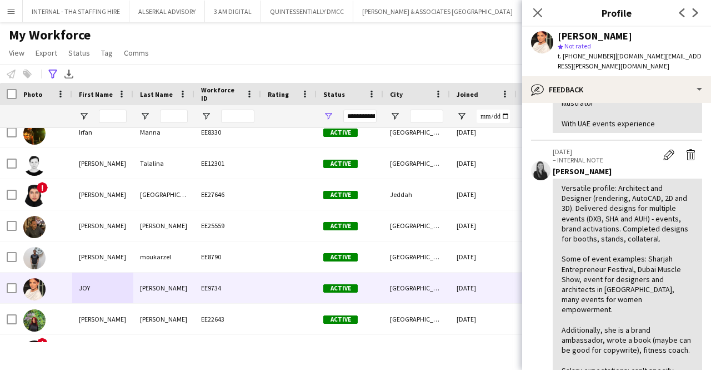
drag, startPoint x: 606, startPoint y: 53, endPoint x: 562, endPoint y: 53, distance: 43.9
click at [562, 53] on span "t. [PHONE_NUMBER]" at bounding box center [587, 56] width 58 height 8
copy span "[PHONE_NUMBER]"
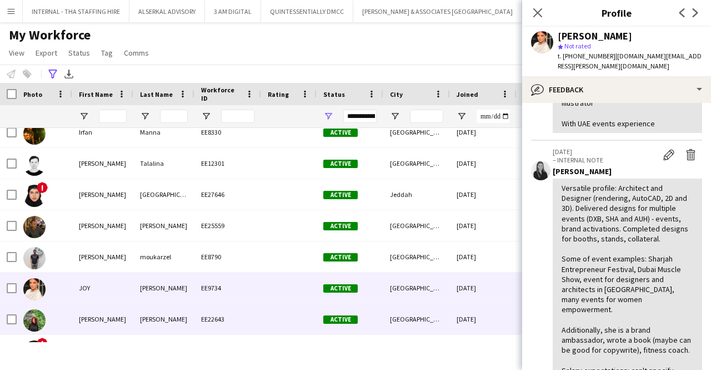
click at [101, 318] on div "[PERSON_NAME]" at bounding box center [102, 318] width 61 height 31
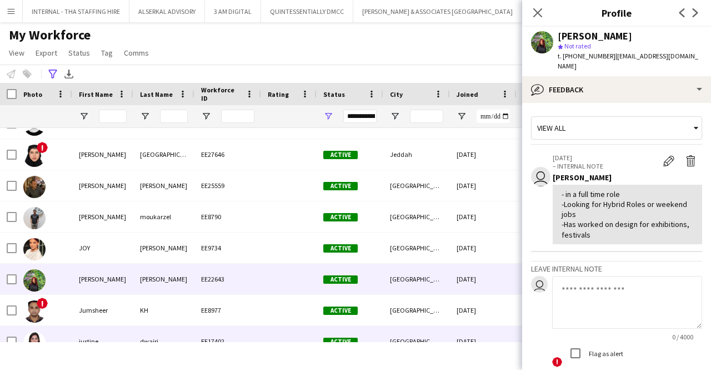
scroll to position [1000, 0]
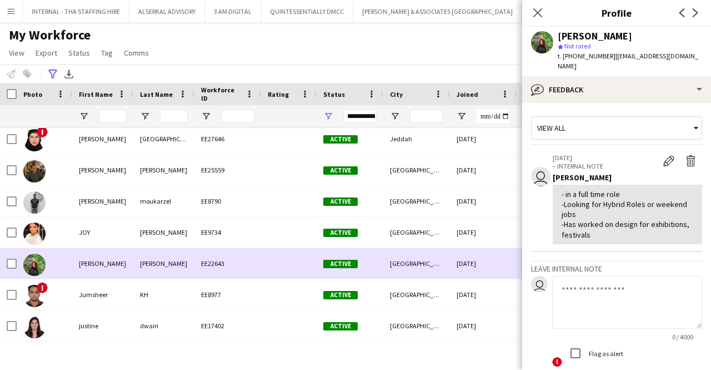
click at [153, 261] on div "[PERSON_NAME]" at bounding box center [163, 263] width 61 height 31
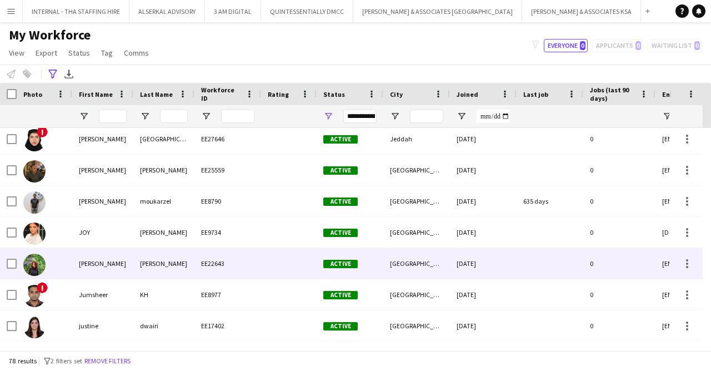
click at [156, 261] on div "[PERSON_NAME]" at bounding box center [163, 263] width 61 height 31
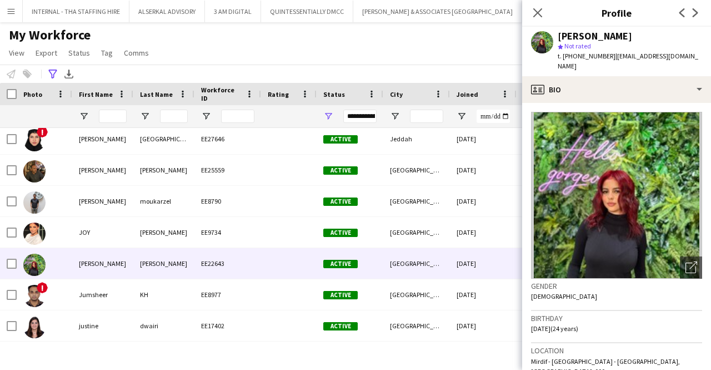
scroll to position [167, 0]
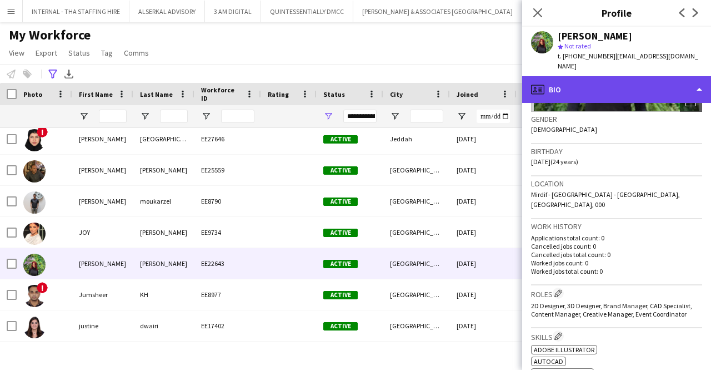
click at [608, 79] on div "profile Bio" at bounding box center [616, 89] width 189 height 27
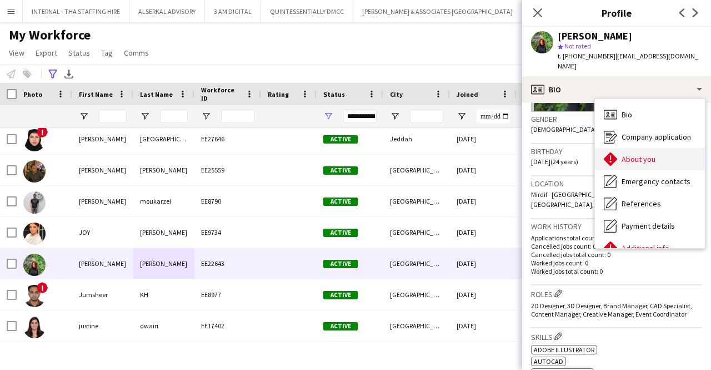
click at [641, 154] on span "About you" at bounding box center [639, 159] width 34 height 10
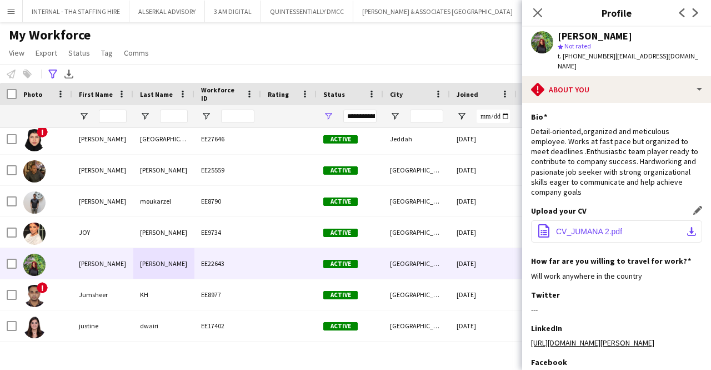
click at [588, 227] on span "CV_JUMANA 2.pdf" at bounding box center [589, 231] width 66 height 9
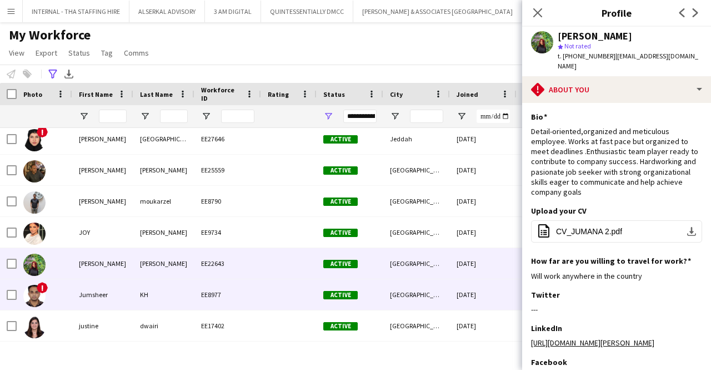
click at [141, 292] on div "KH" at bounding box center [163, 294] width 61 height 31
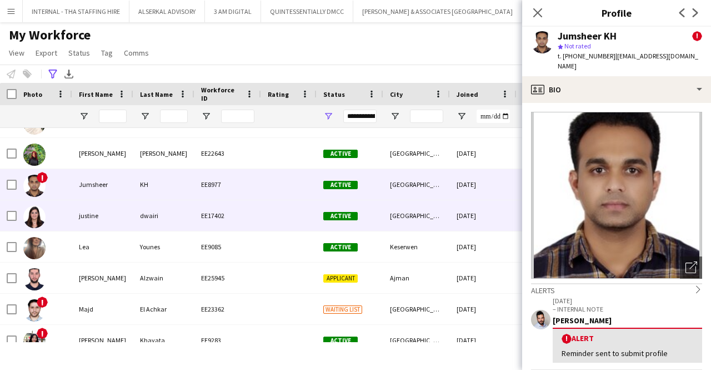
scroll to position [1111, 0]
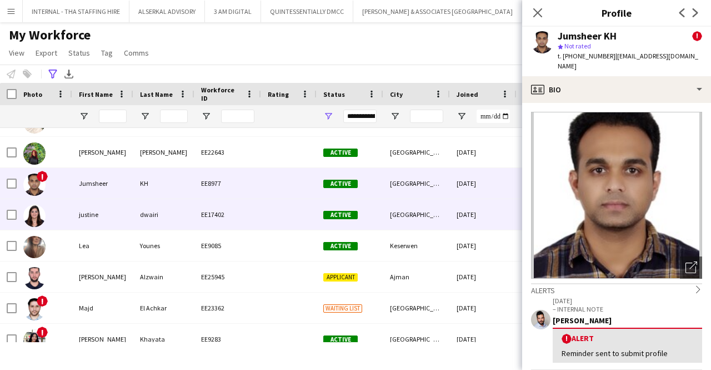
click at [103, 204] on div "justine" at bounding box center [102, 214] width 61 height 31
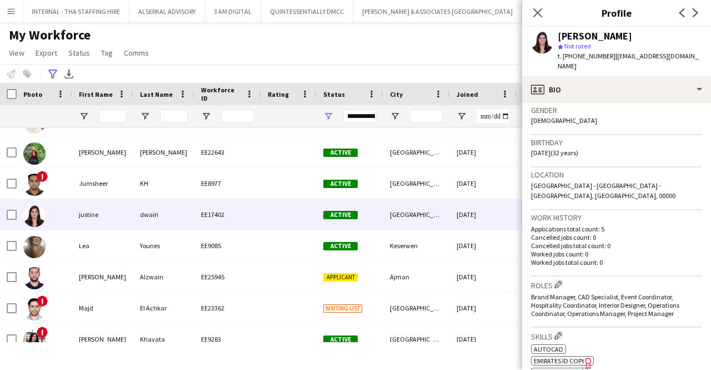
scroll to position [222, 0]
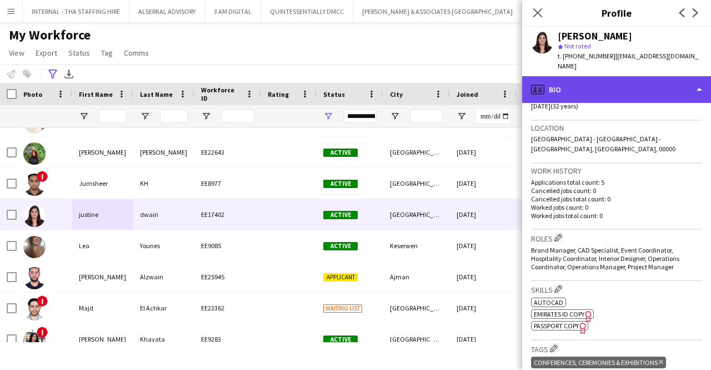
click at [585, 77] on div "profile Bio" at bounding box center [616, 89] width 189 height 27
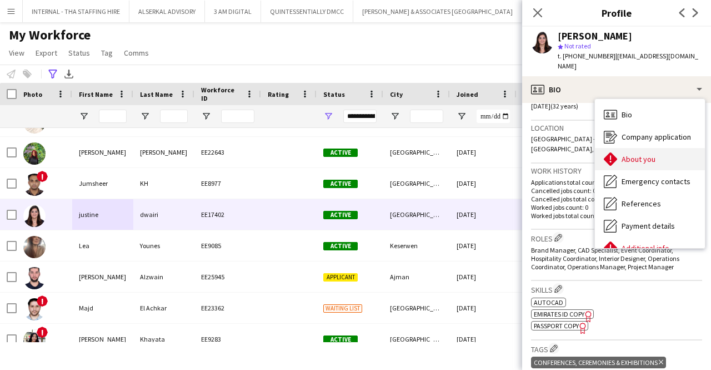
click at [620, 148] on div "About you About you" at bounding box center [650, 159] width 110 height 22
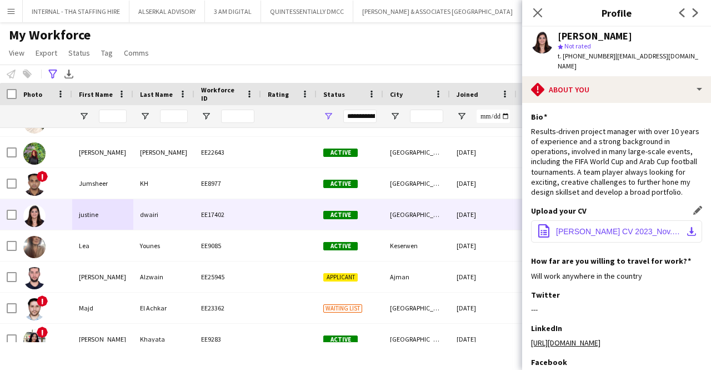
click at [602, 221] on button "office-file-sheet Justine CV 2023_Nov.pdf download-bottom" at bounding box center [616, 231] width 171 height 22
drag, startPoint x: 607, startPoint y: 53, endPoint x: 562, endPoint y: 52, distance: 44.5
click at [561, 53] on span "t. [PHONE_NUMBER]" at bounding box center [587, 56] width 58 height 8
click at [573, 56] on span "t. [PHONE_NUMBER]" at bounding box center [587, 56] width 58 height 8
drag, startPoint x: 606, startPoint y: 55, endPoint x: 565, endPoint y: 55, distance: 41.1
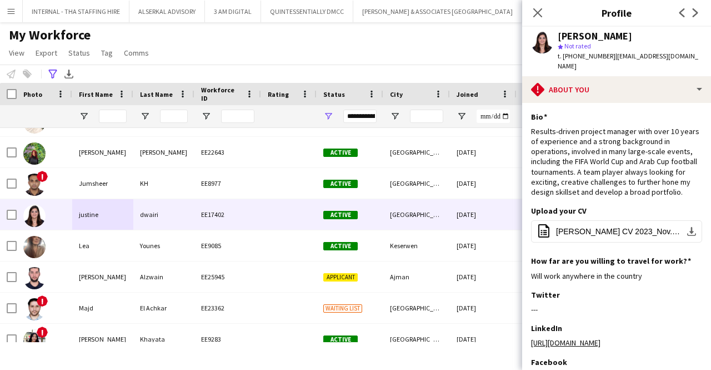
click at [565, 55] on span "t. [PHONE_NUMBER]" at bounding box center [587, 56] width 58 height 8
copy span "971502468760"
